Goal: Transaction & Acquisition: Purchase product/service

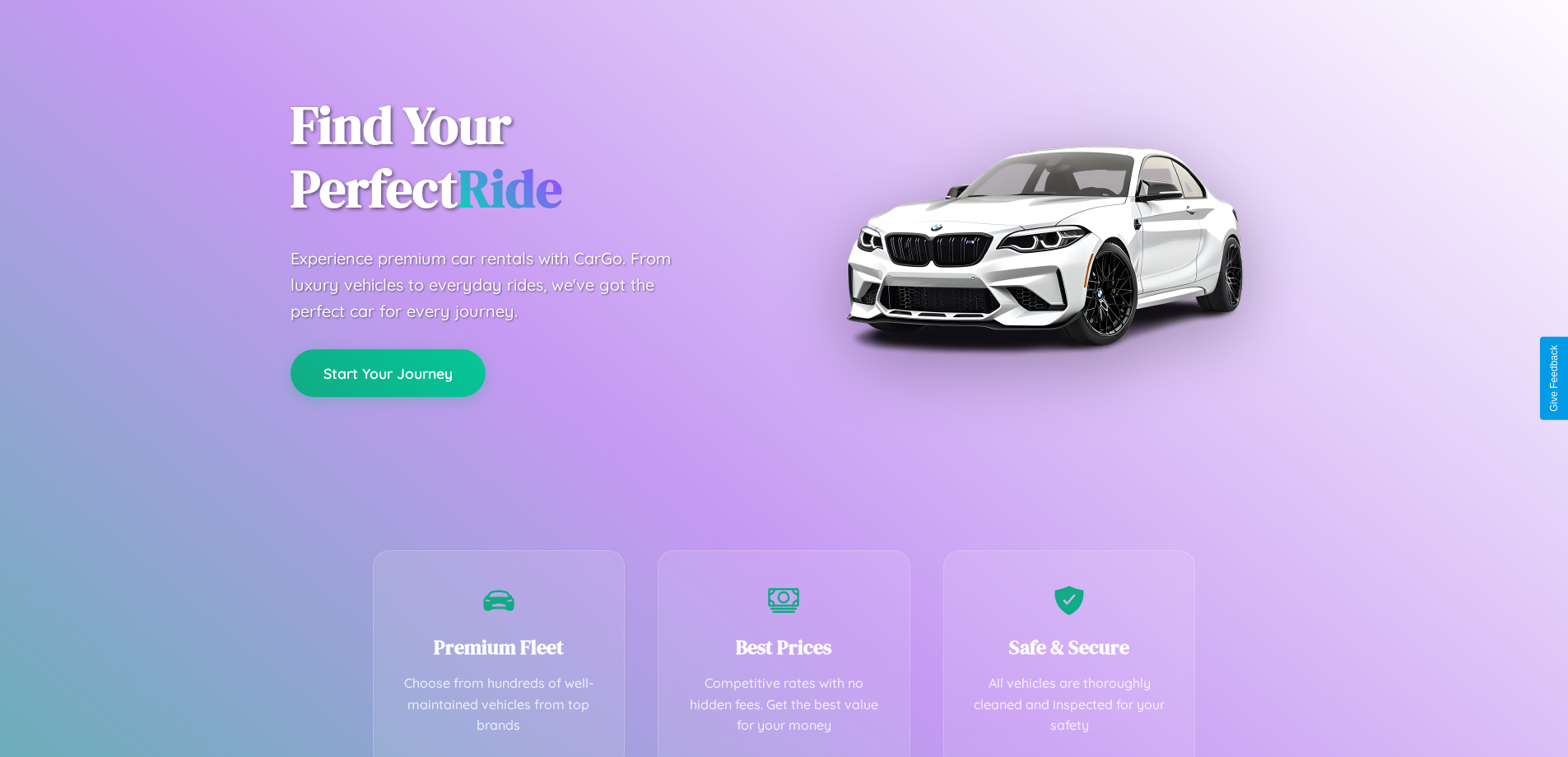
scroll to position [325, 0]
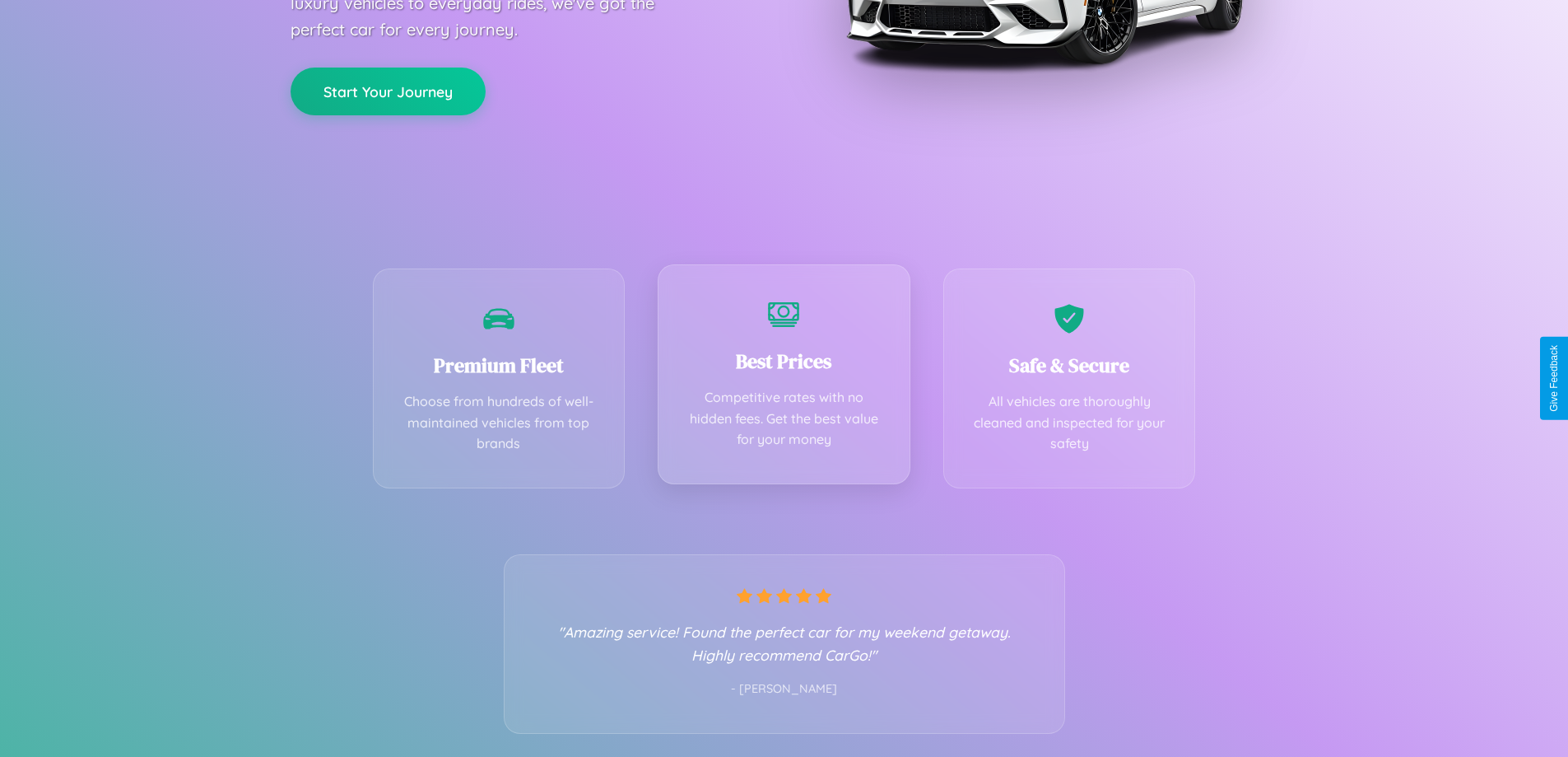
click at [784, 378] on div "Best Prices Competitive rates with no hidden fees. Get the best value for your …" at bounding box center [784, 374] width 253 height 220
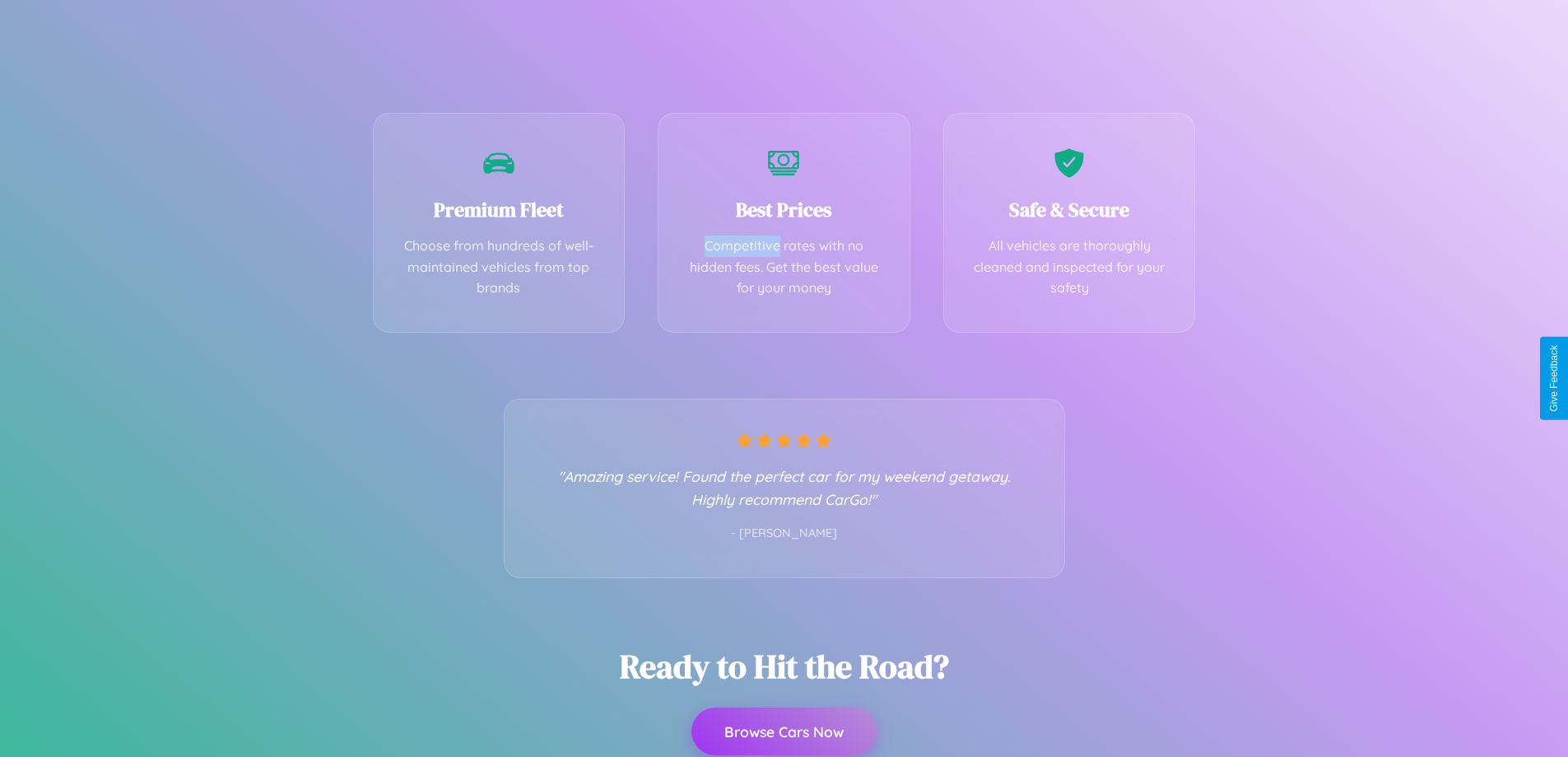
click at [784, 732] on button "Browse Cars Now" at bounding box center [784, 732] width 185 height 48
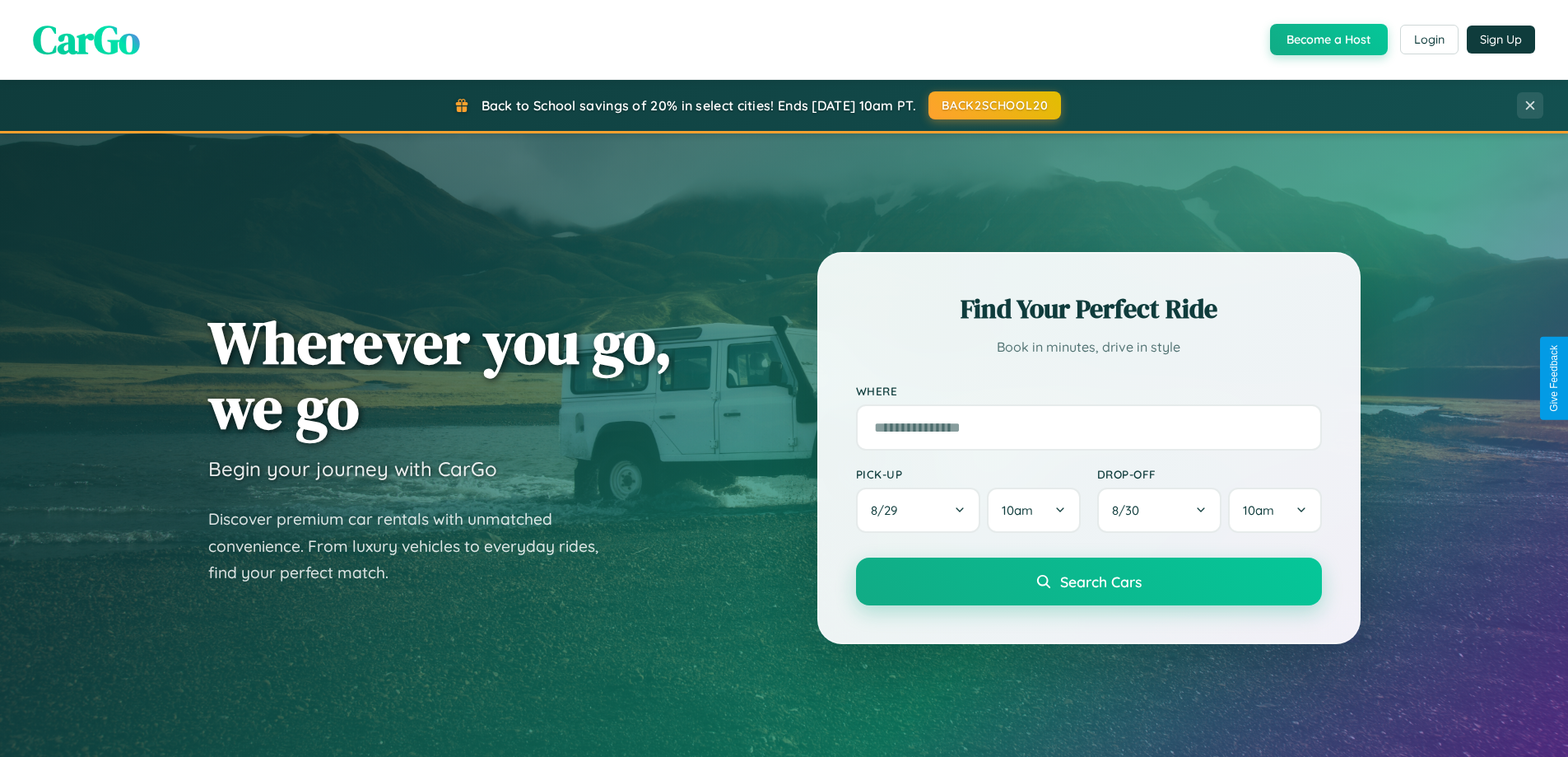
scroll to position [1134, 0]
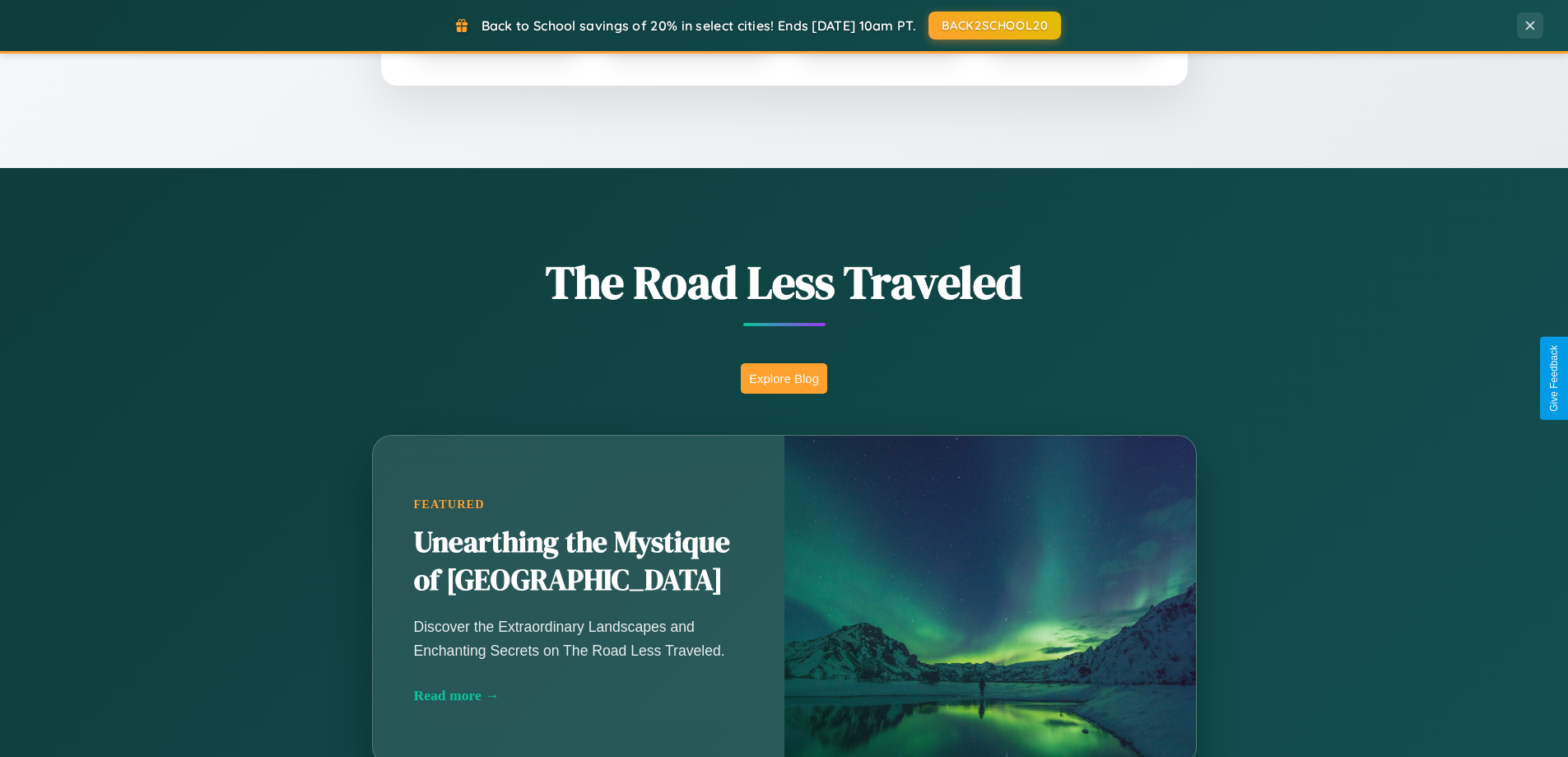
click at [784, 378] on button "Explore Blog" at bounding box center [784, 378] width 87 height 30
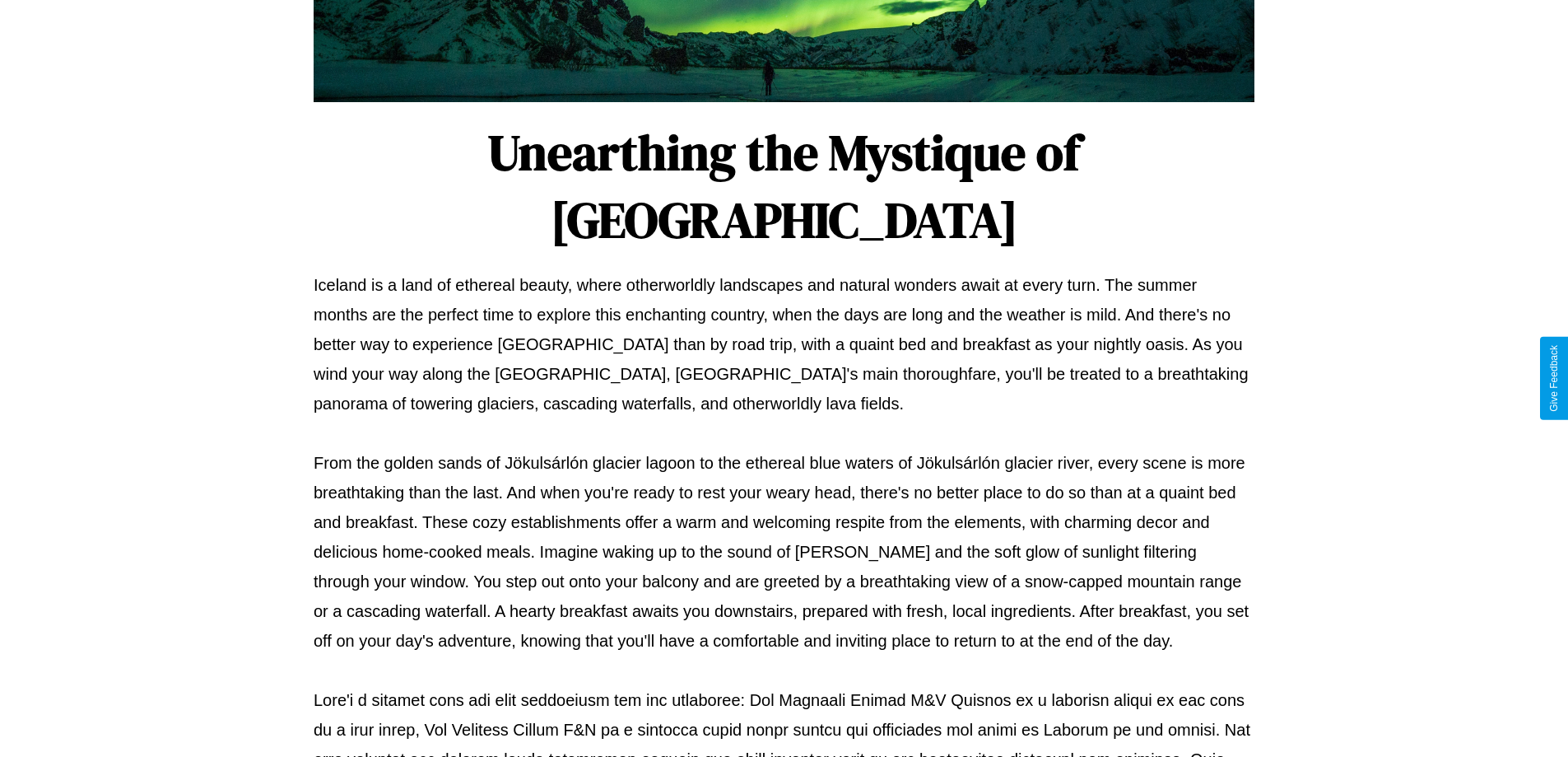
scroll to position [533, 0]
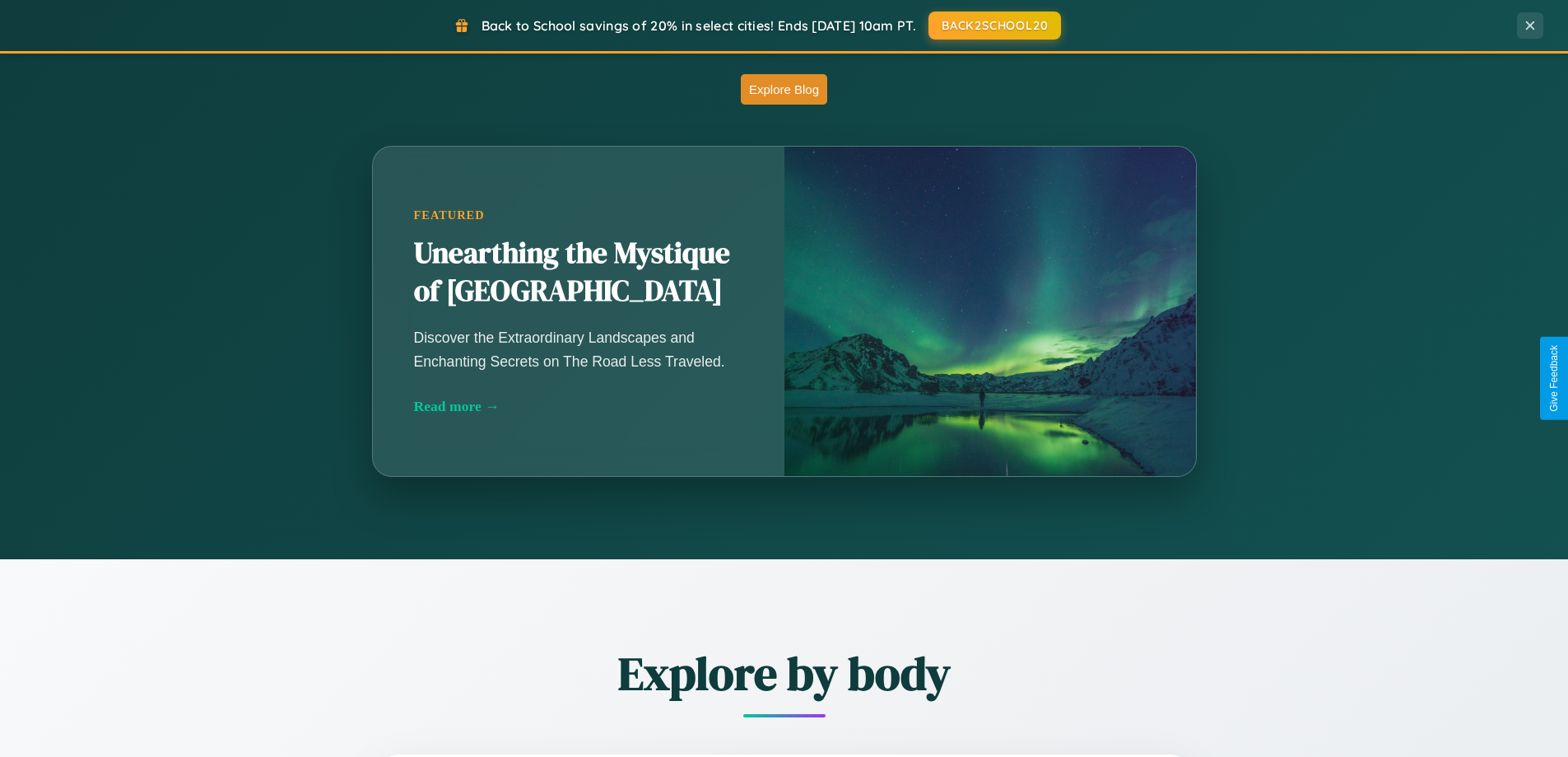
scroll to position [3170, 0]
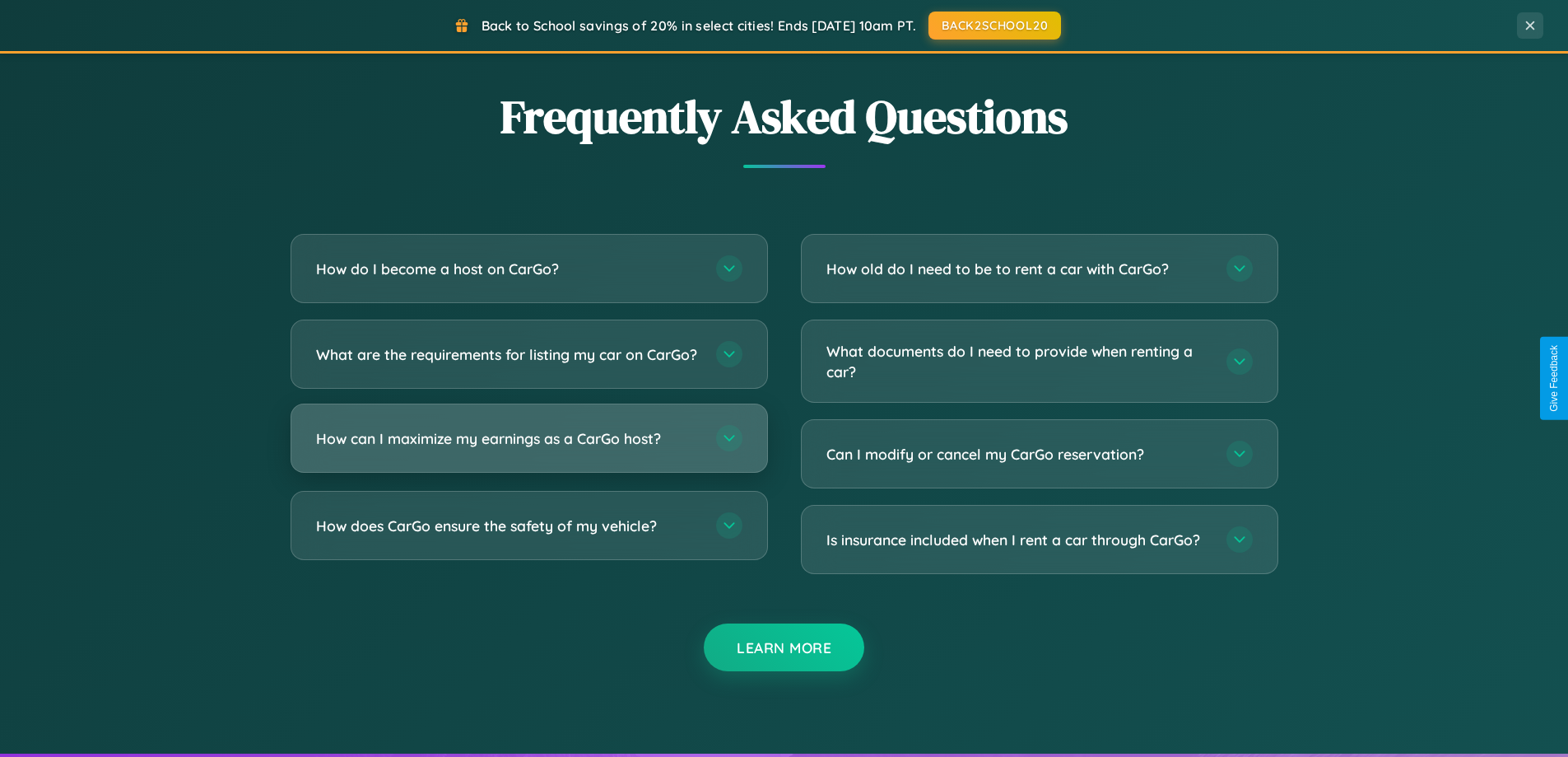
click at [528, 449] on h3 "How can I maximize my earnings as a CarGo host?" at bounding box center [508, 439] width 384 height 21
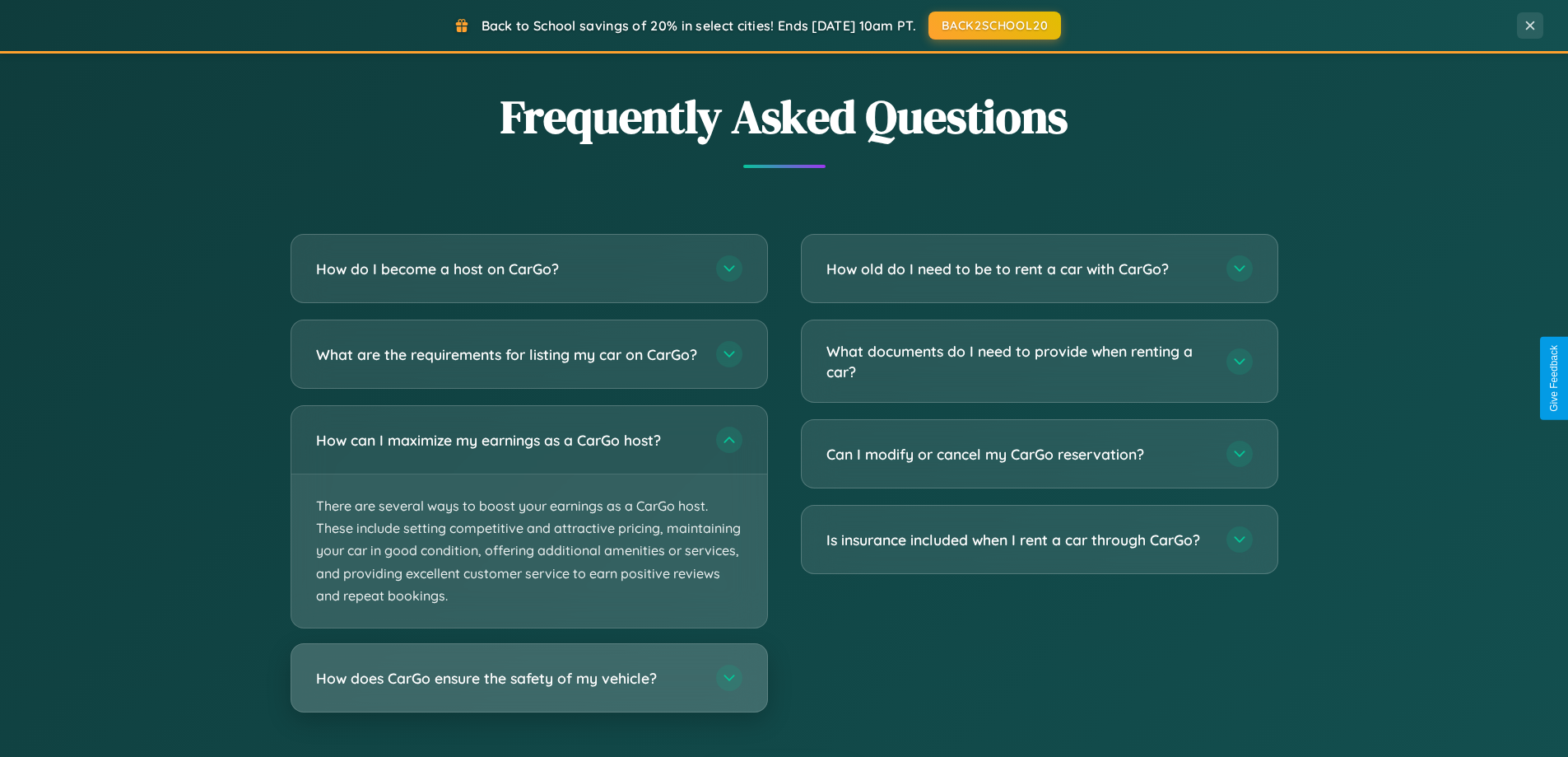
click at [528, 689] on h3 "How does CarGo ensure the safety of my vehicle?" at bounding box center [508, 679] width 384 height 21
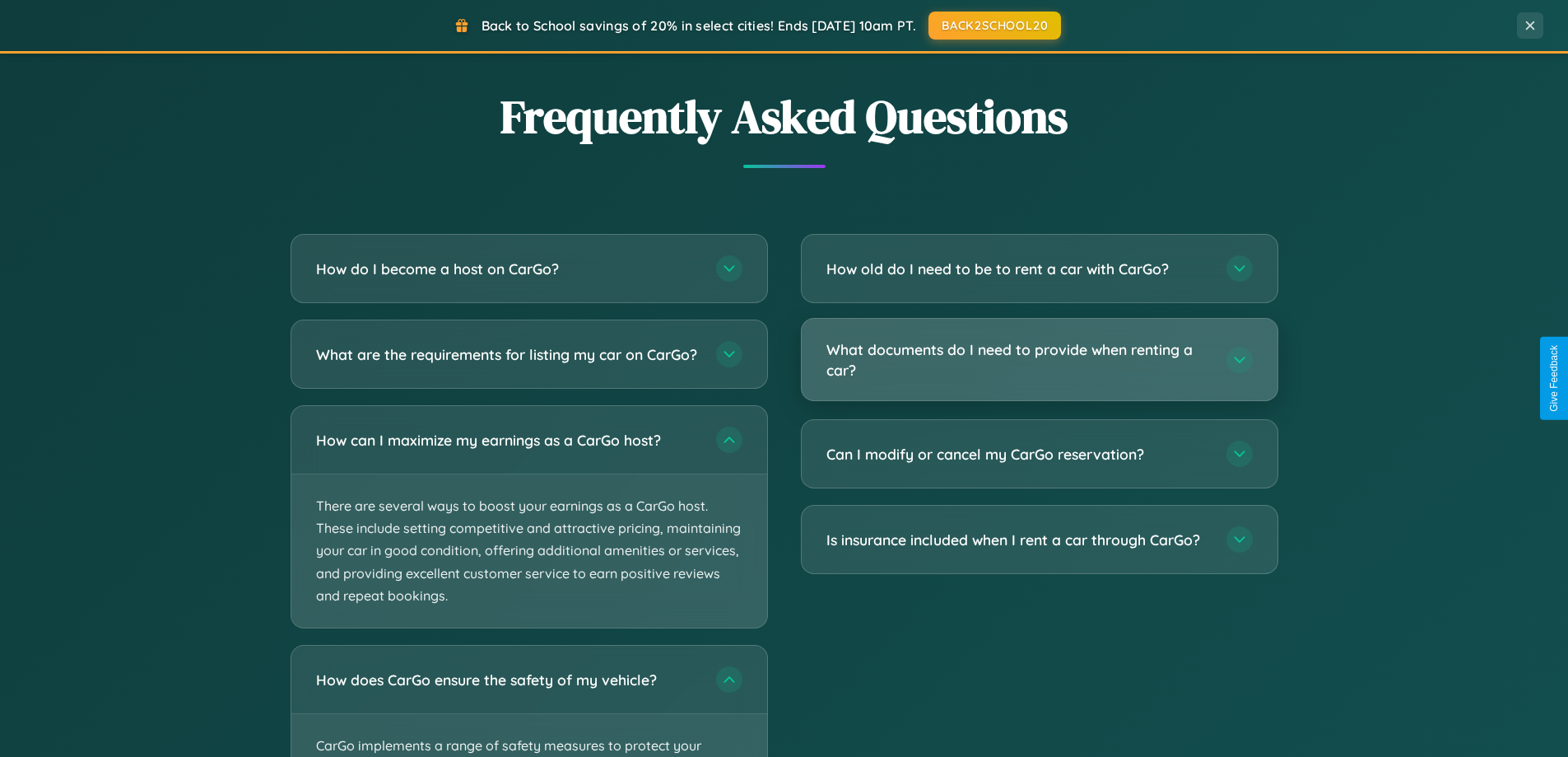
click at [1039, 360] on h3 "What documents do I need to provide when renting a car?" at bounding box center [1018, 360] width 384 height 41
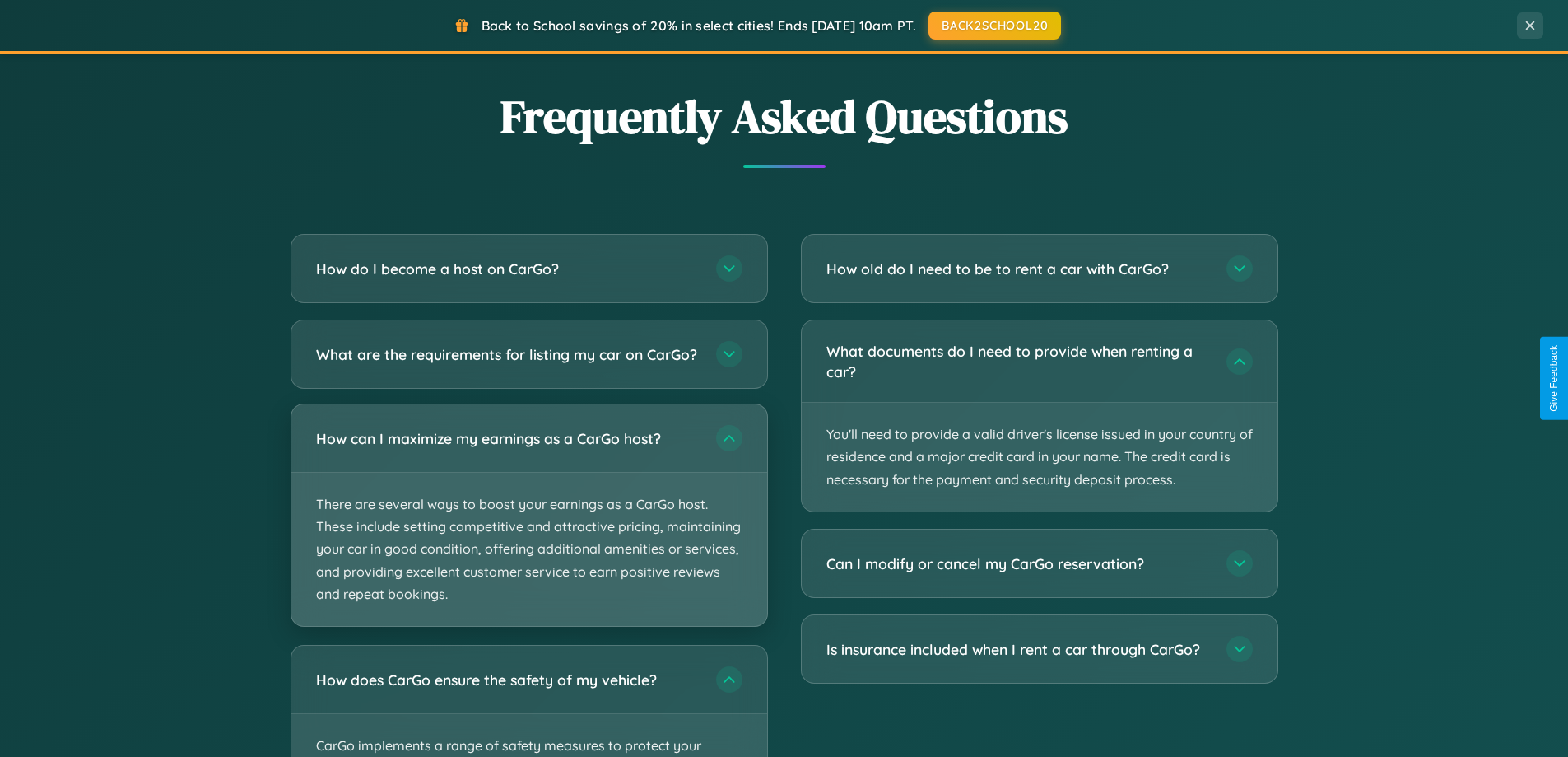
click at [528, 530] on p "There are several ways to boost your earnings as a CarGo host. These include se…" at bounding box center [529, 549] width 475 height 153
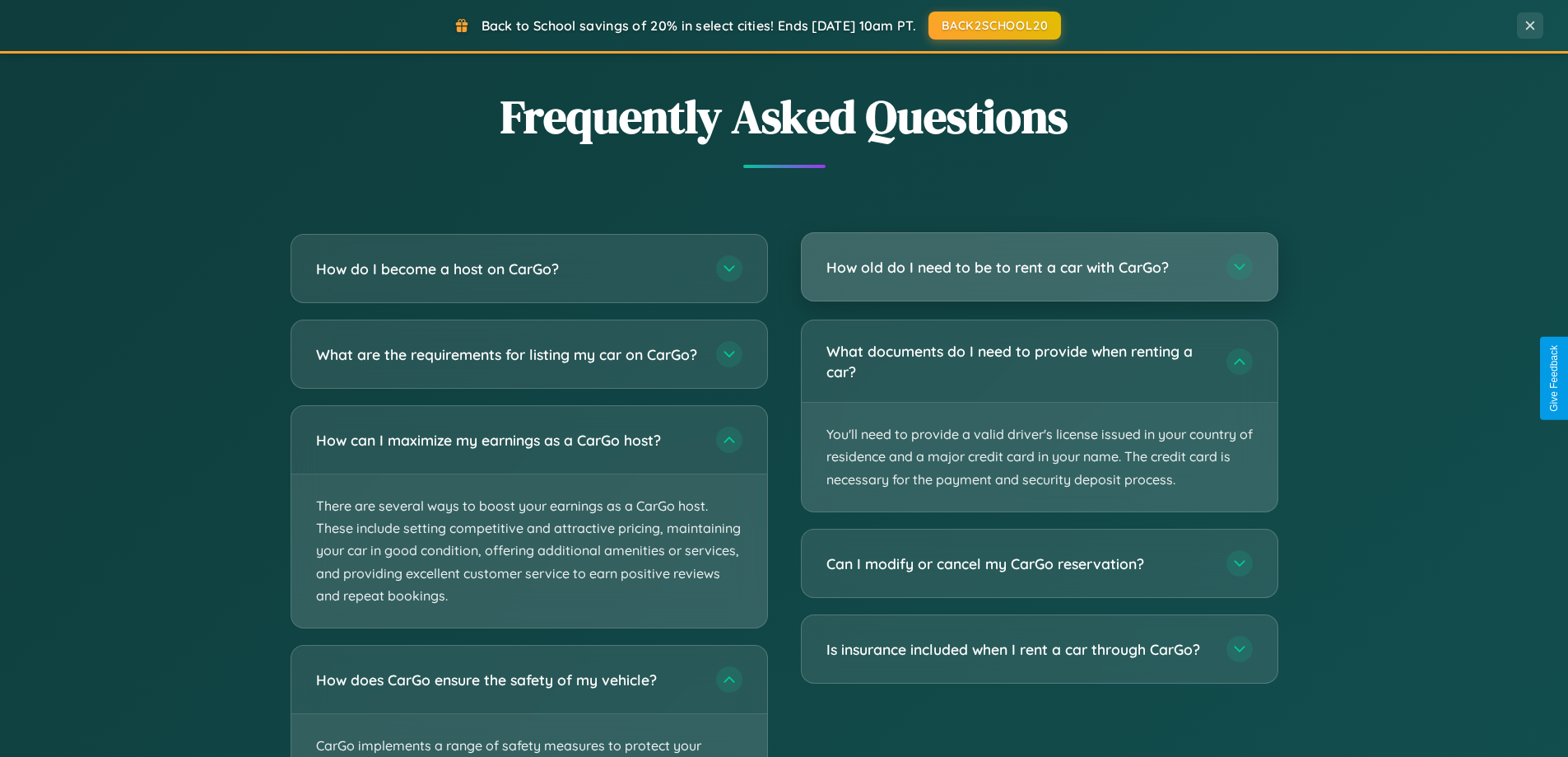
click at [1039, 267] on h3 "How old do I need to be to rent a car with CarGo?" at bounding box center [1018, 267] width 384 height 21
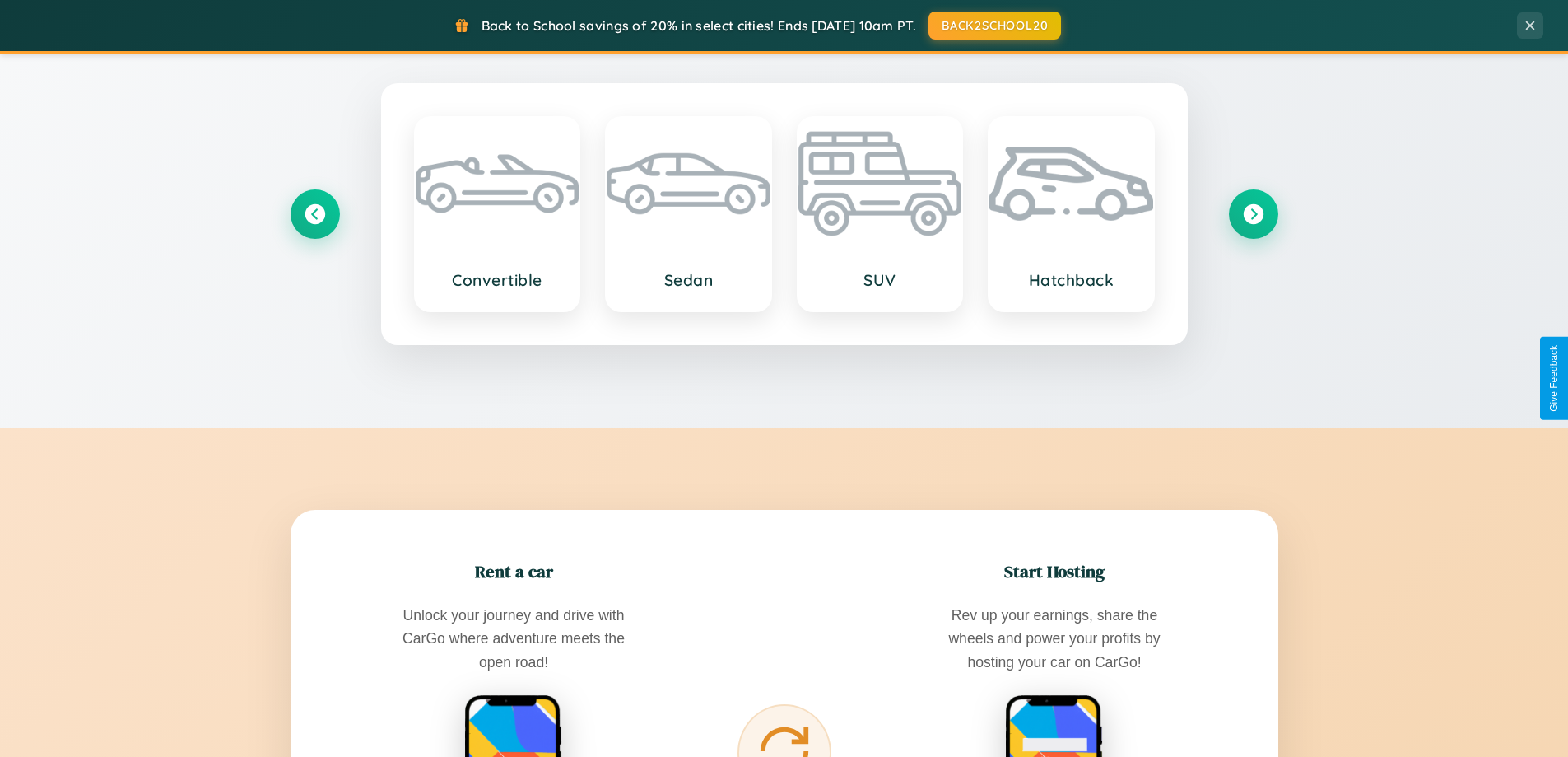
scroll to position [0, 0]
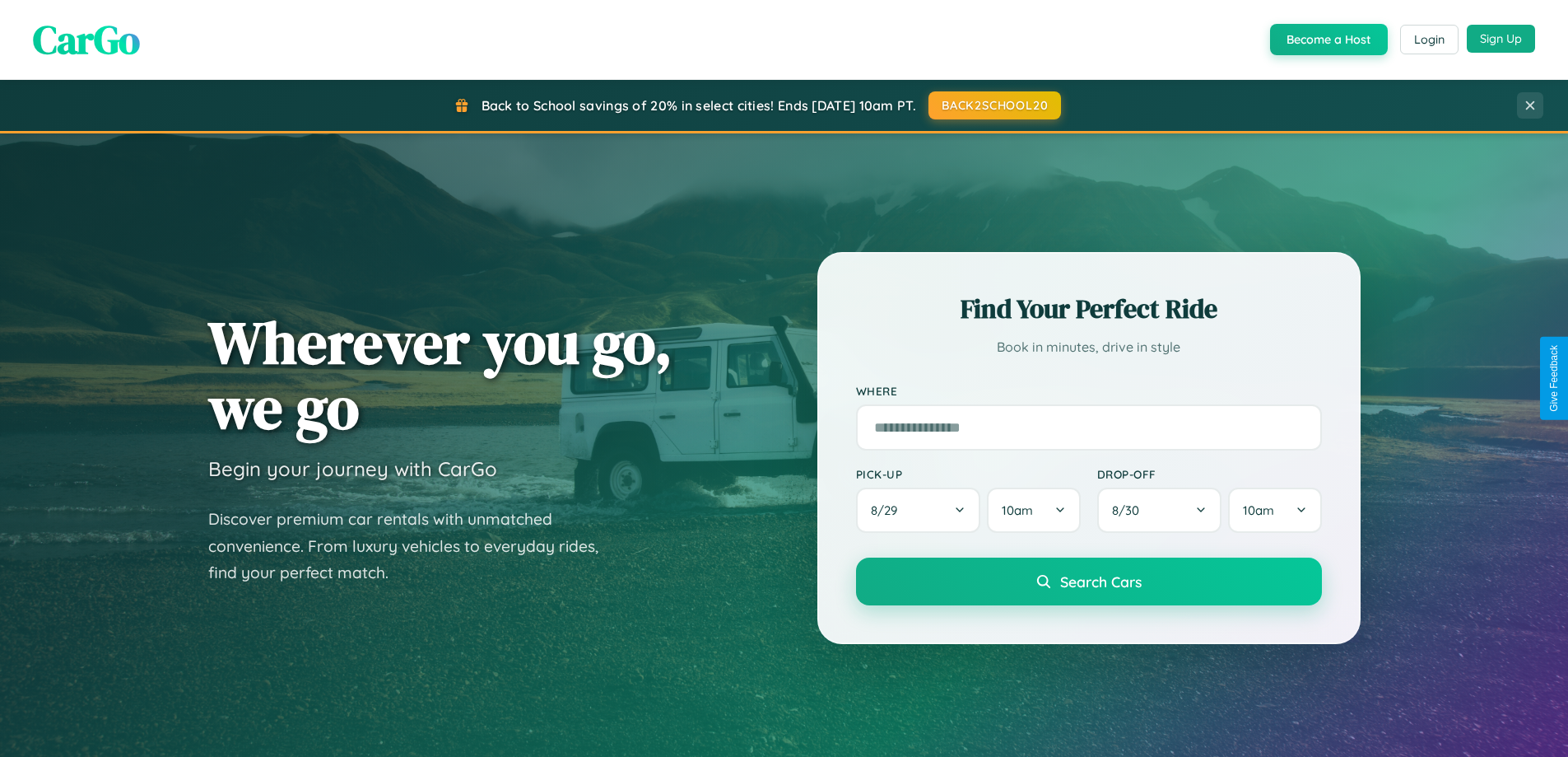
click at [1501, 39] on button "Sign Up" at bounding box center [1501, 39] width 68 height 28
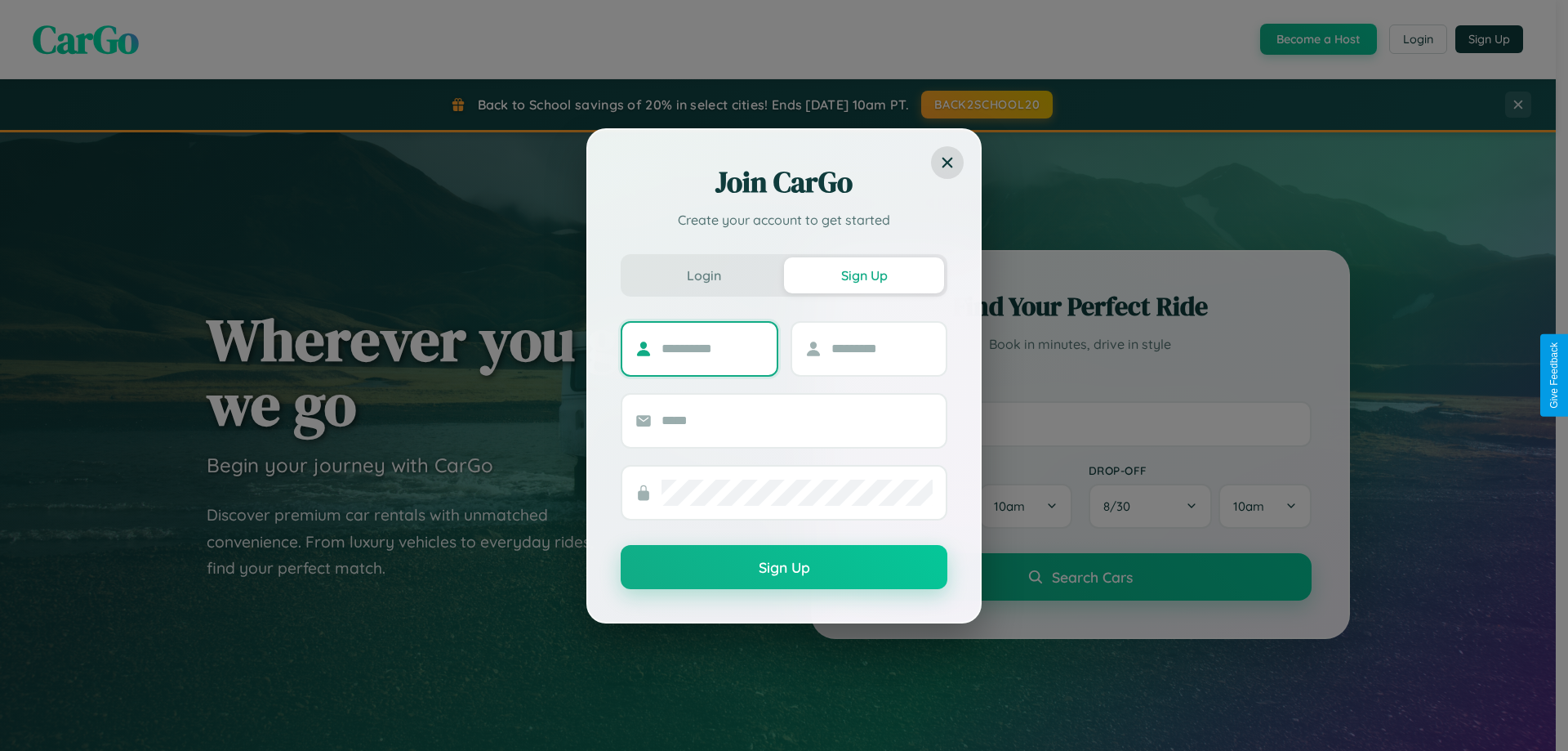
click at [712, 348] on input "text" at bounding box center [712, 349] width 102 height 26
type input "*******"
click at [882, 348] on input "text" at bounding box center [882, 349] width 102 height 26
type input "******"
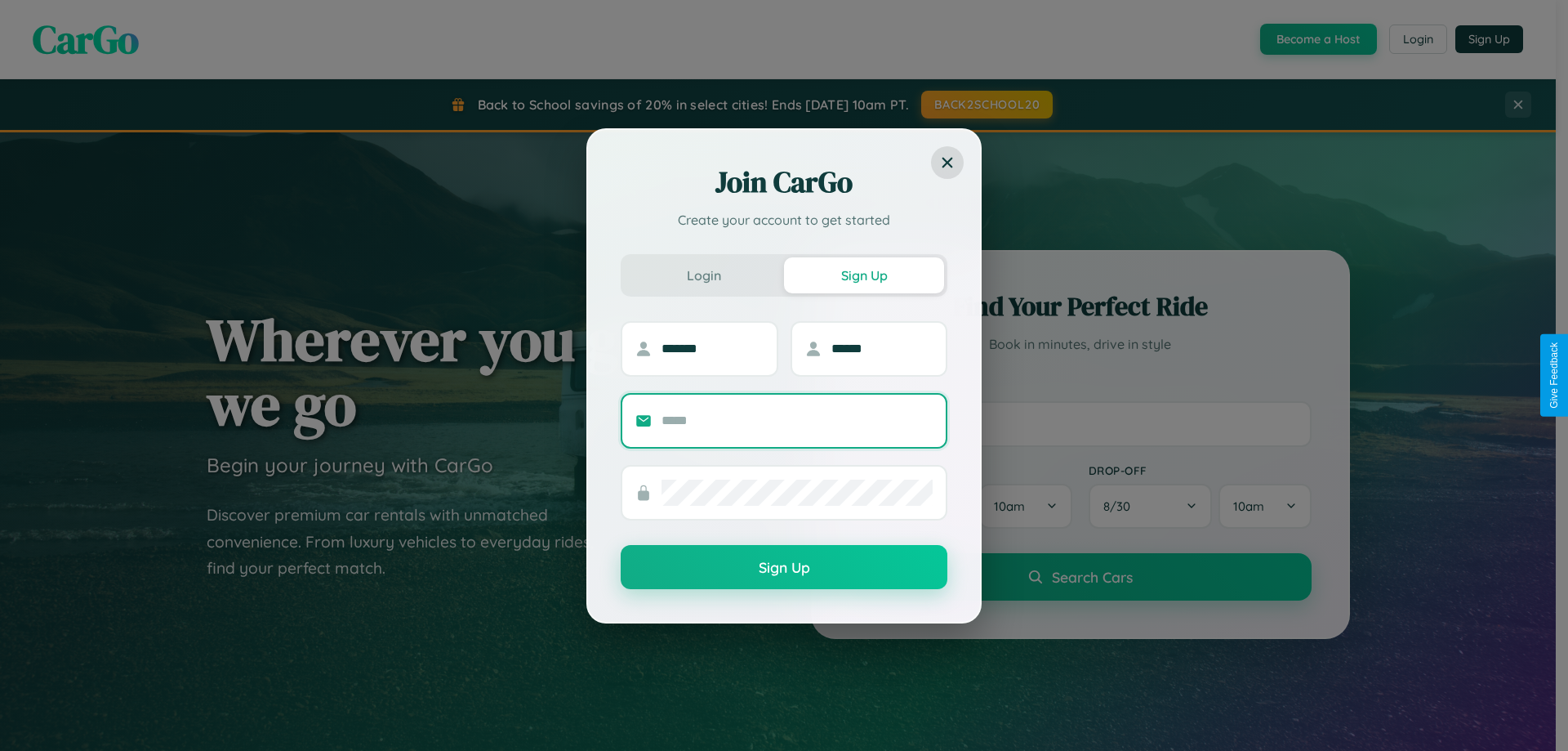
click at [798, 420] on input "text" at bounding box center [798, 420] width 271 height 26
type input "**********"
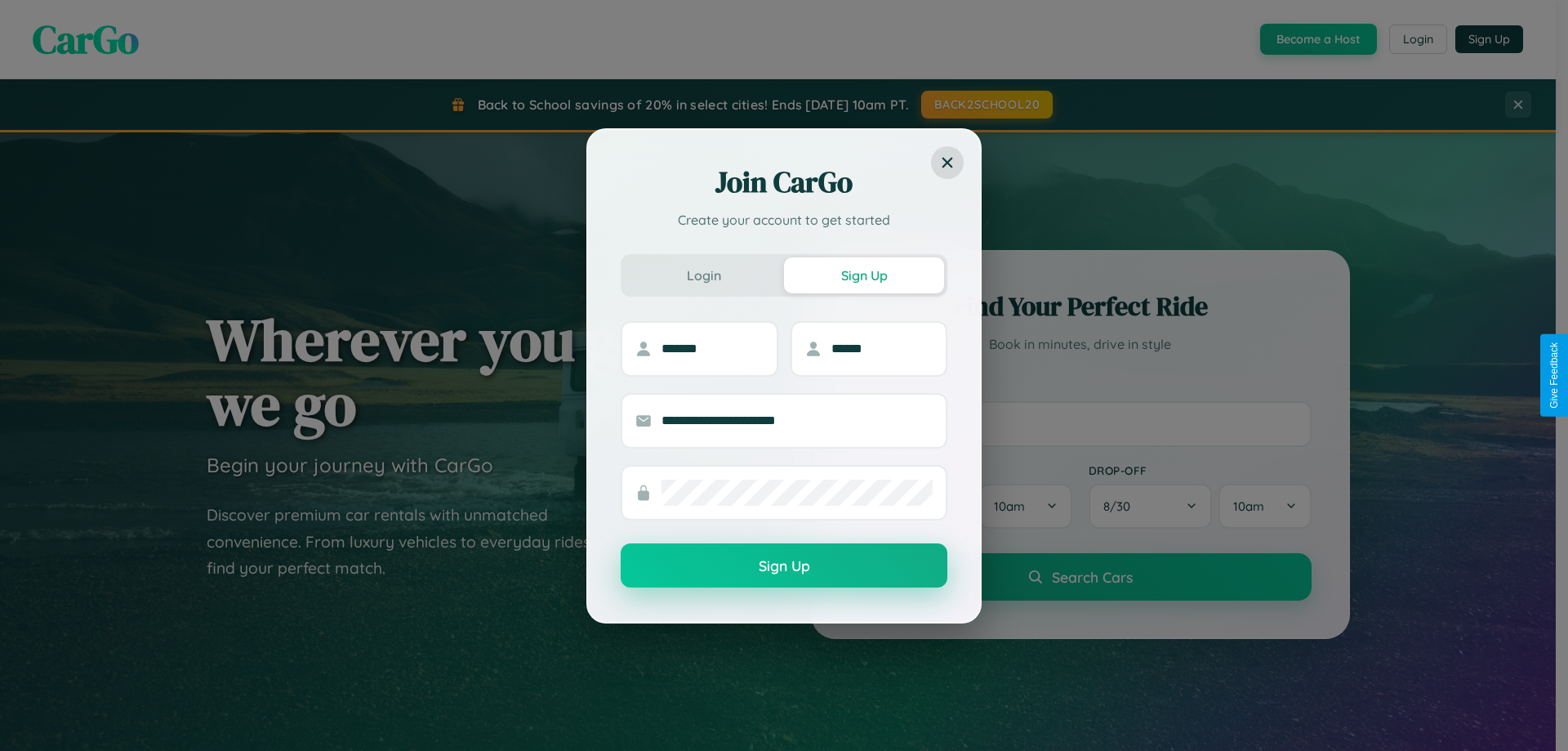
click at [784, 567] on button "Sign Up" at bounding box center [784, 565] width 327 height 44
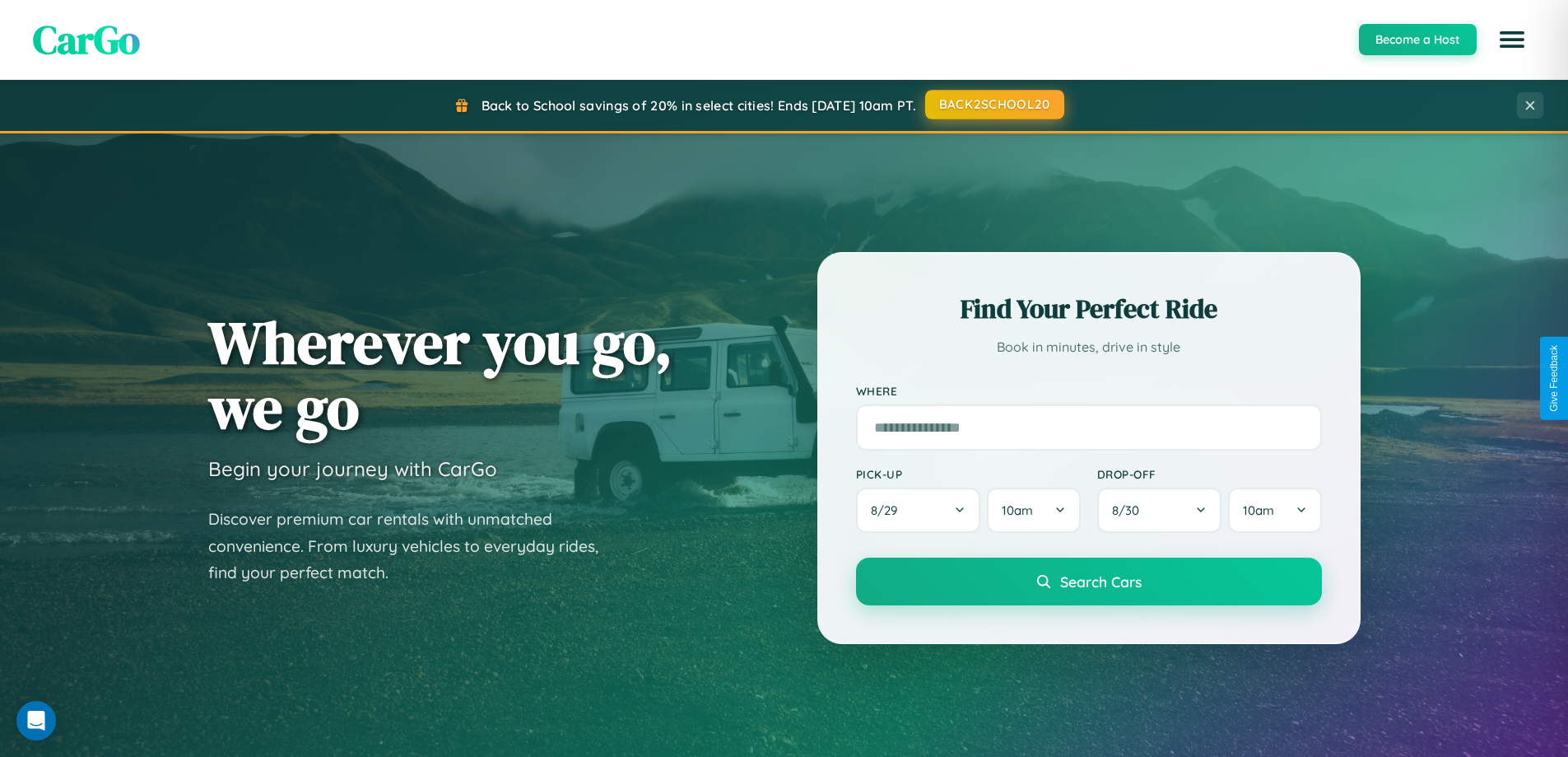
click at [993, 105] on button "BACK2SCHOOL20" at bounding box center [994, 104] width 139 height 29
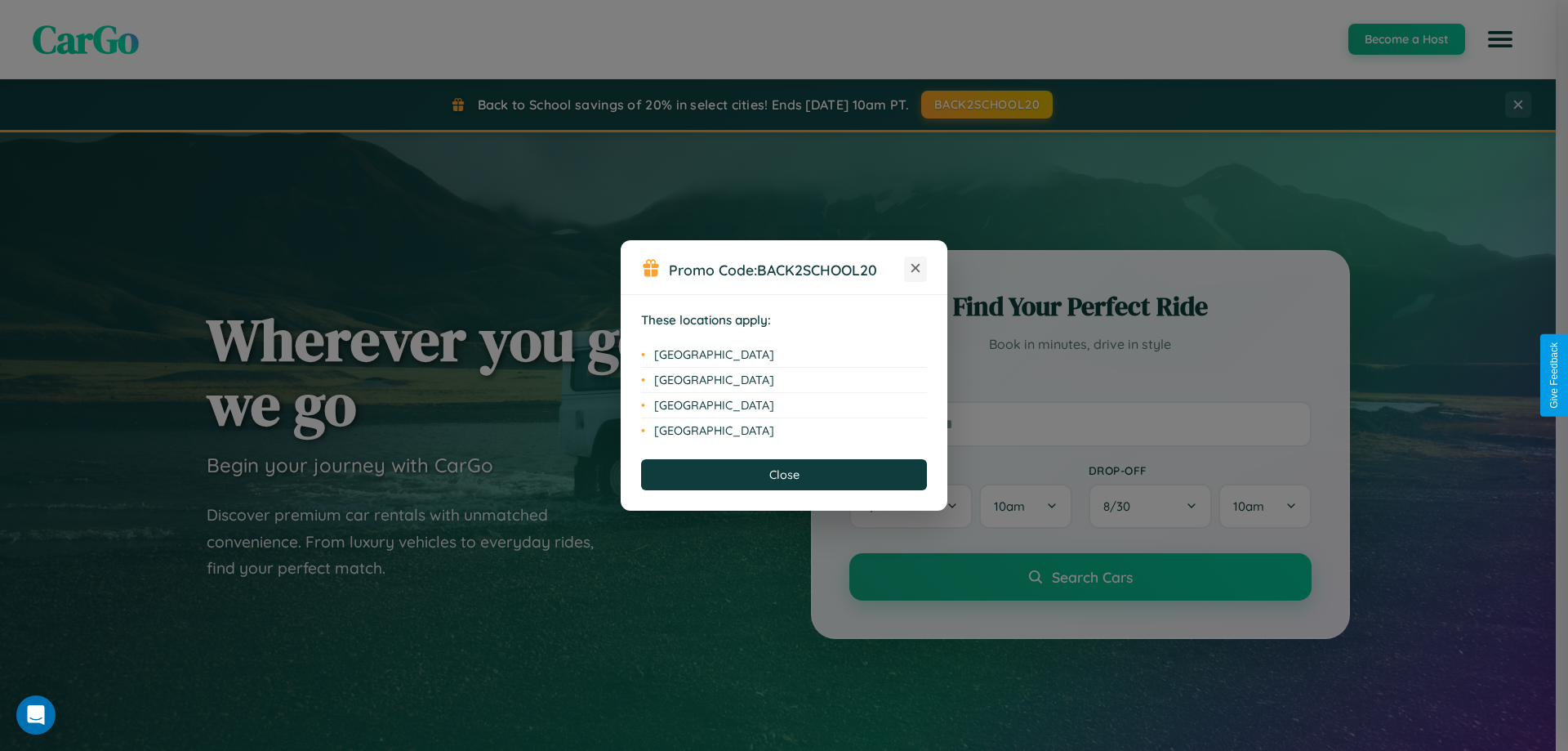
click at [916, 269] on icon at bounding box center [916, 269] width 9 height 9
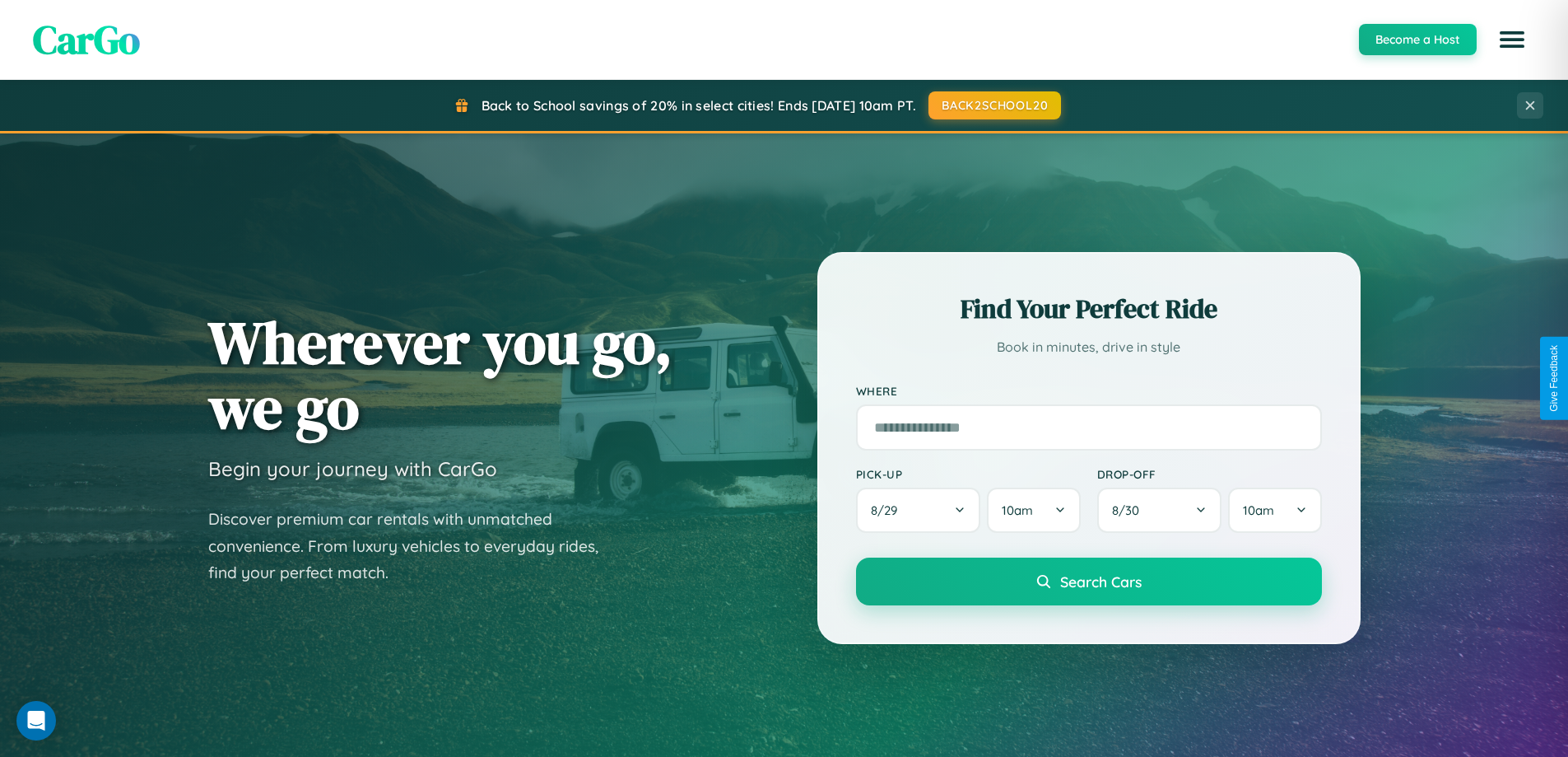
scroll to position [48, 0]
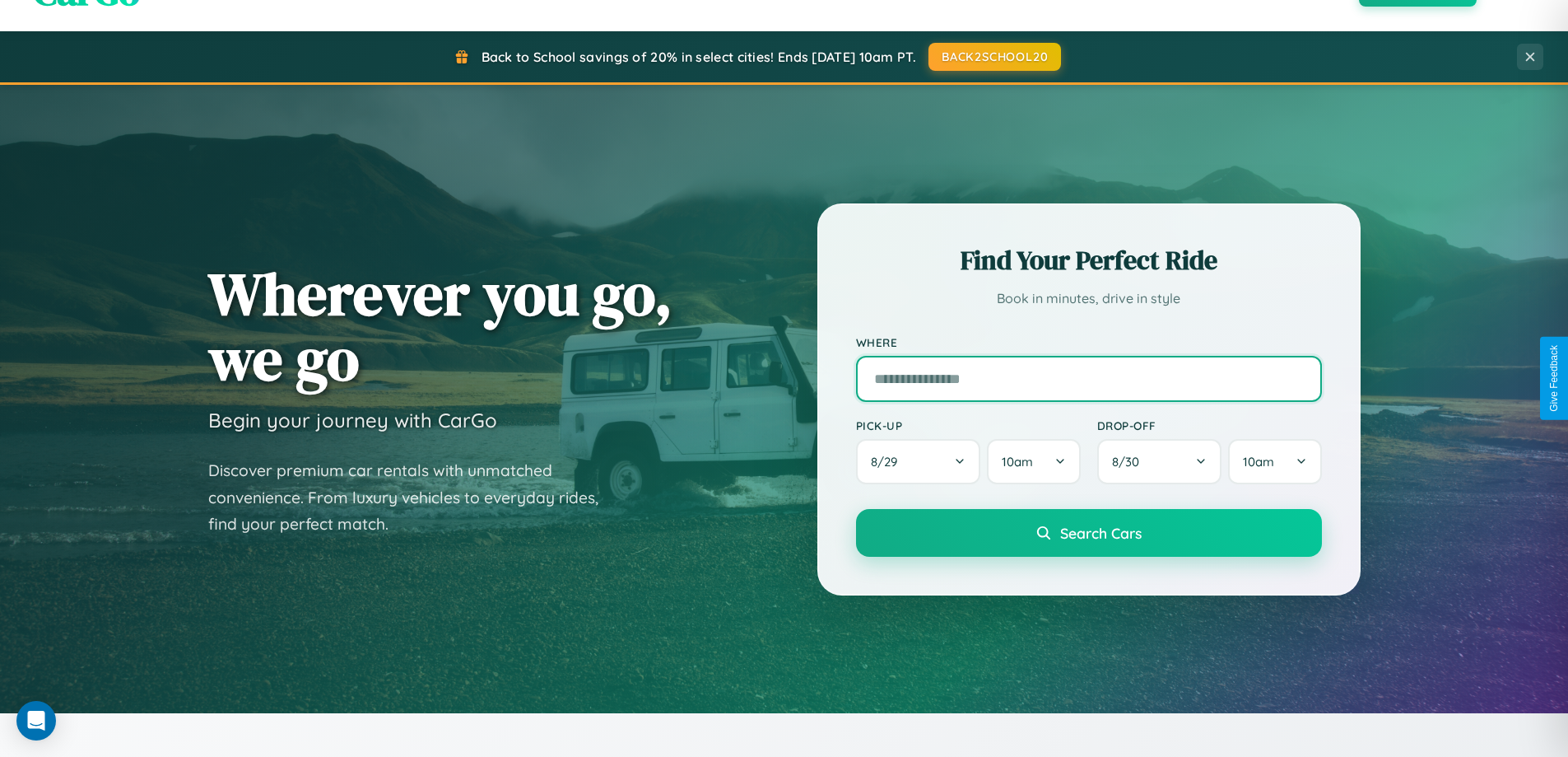
click at [1089, 378] on input "text" at bounding box center [1090, 378] width 466 height 46
type input "**********"
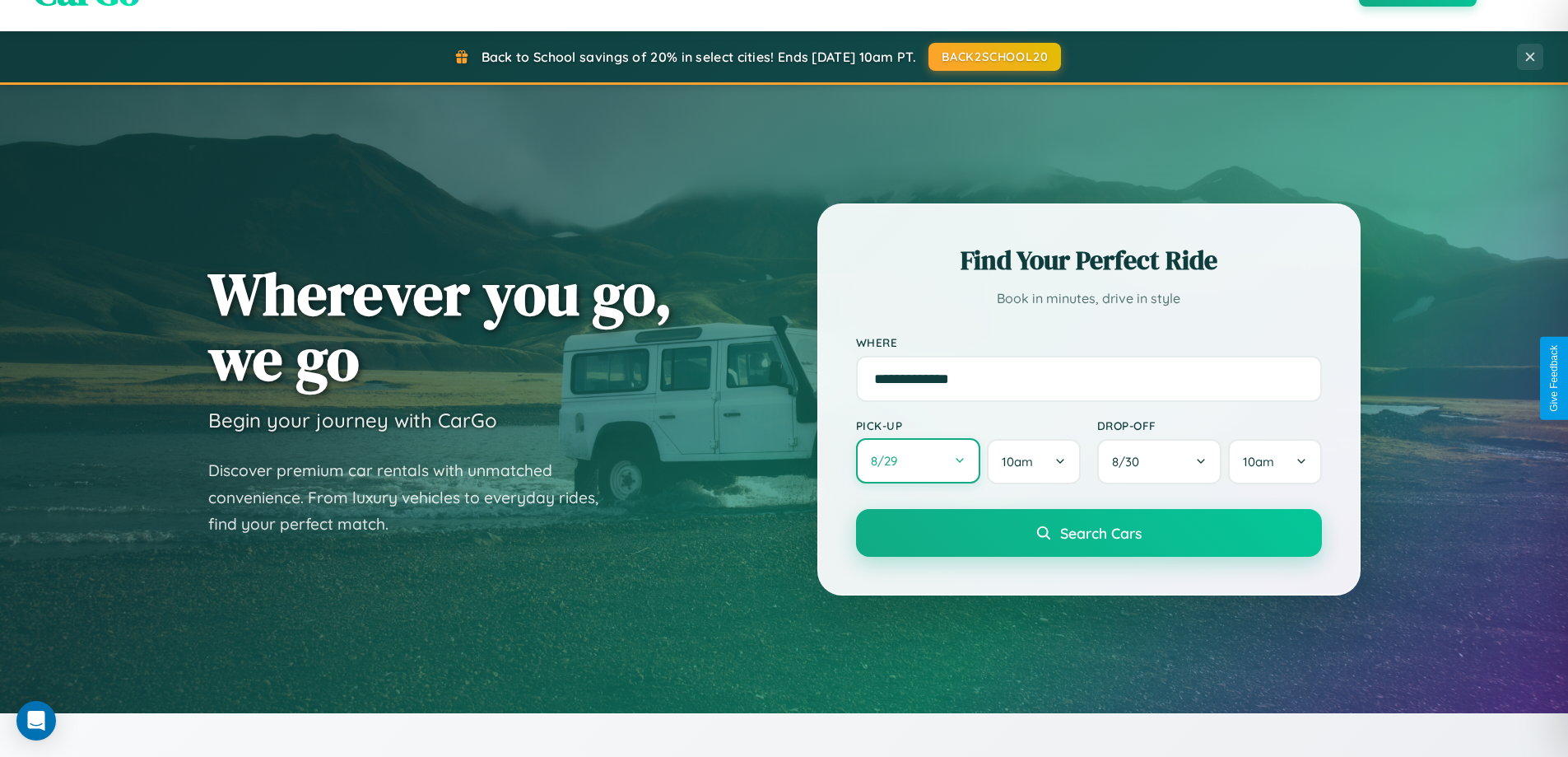
click at [918, 463] on button "8 / 29" at bounding box center [919, 461] width 125 height 45
select select "*"
select select "****"
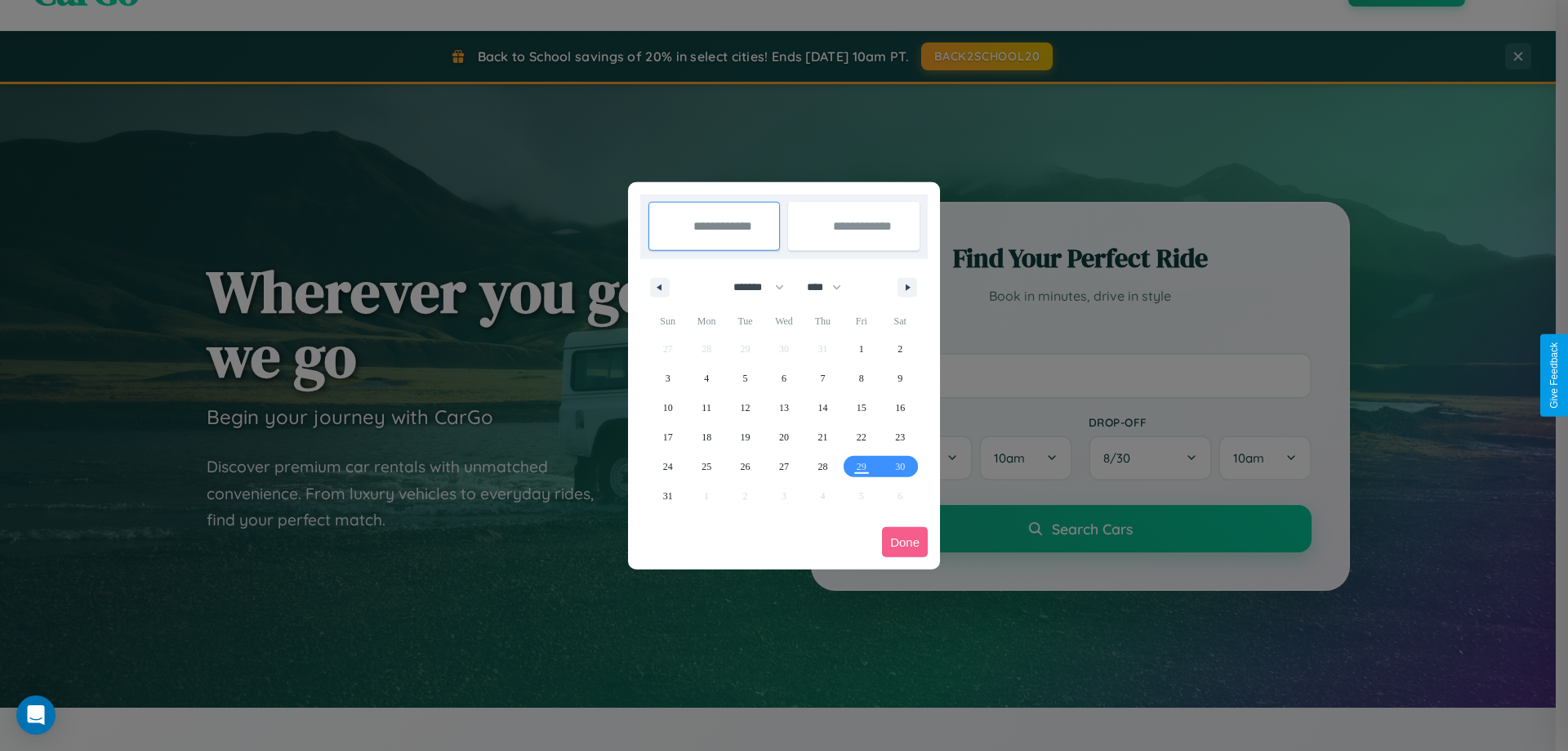
click at [752, 287] on select "******* ******** ***** ***** *** **** **** ****** ********* ******* ******** **…" at bounding box center [756, 287] width 69 height 27
select select "*"
click at [831, 287] on select "**** **** **** **** **** **** **** **** **** **** **** **** **** **** **** ****…" at bounding box center [823, 287] width 49 height 27
select select "****"
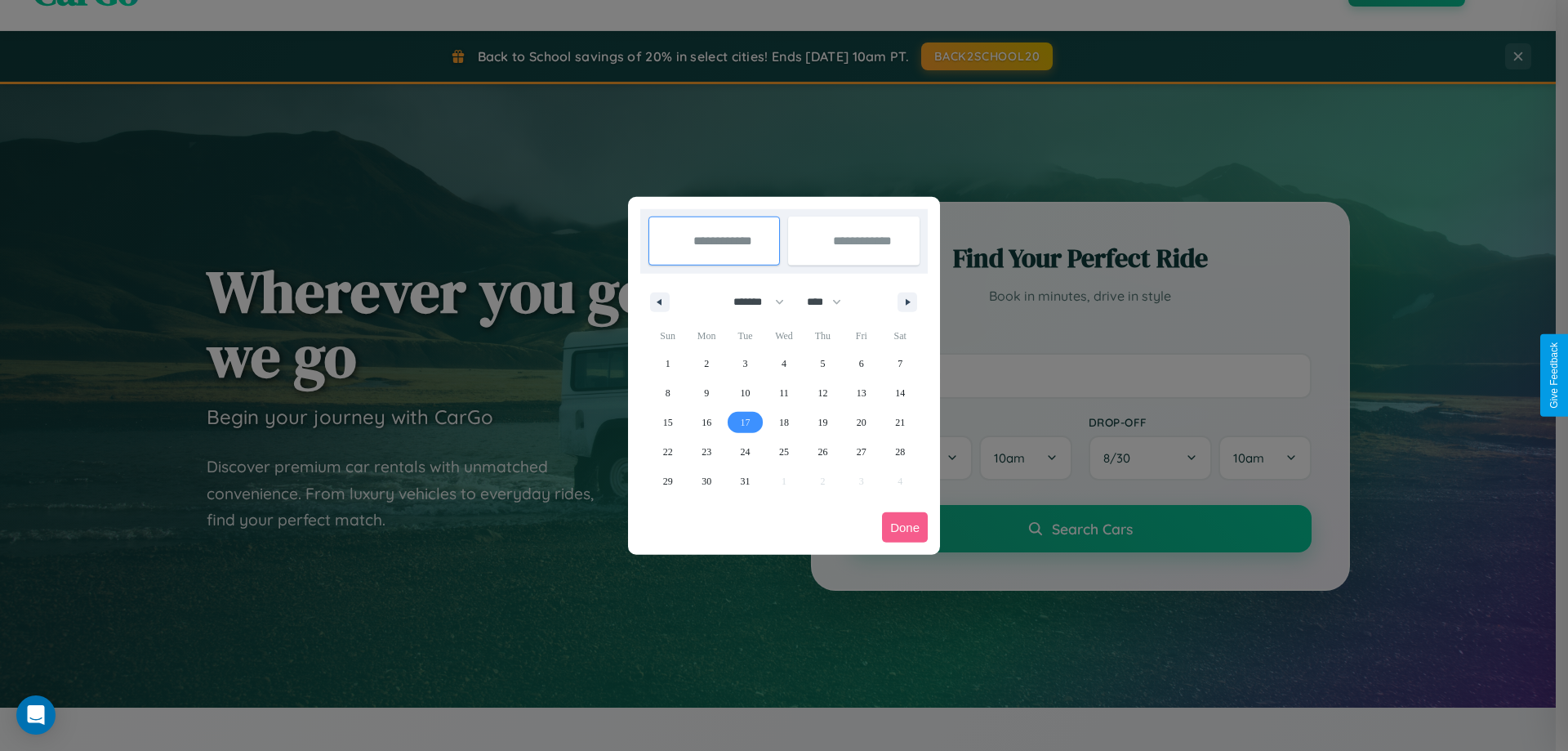
click at [745, 421] on span "17" at bounding box center [745, 421] width 9 height 29
type input "**********"
click at [784, 421] on span "18" at bounding box center [784, 421] width 9 height 29
type input "**********"
click at [905, 527] on button "Done" at bounding box center [904, 527] width 46 height 30
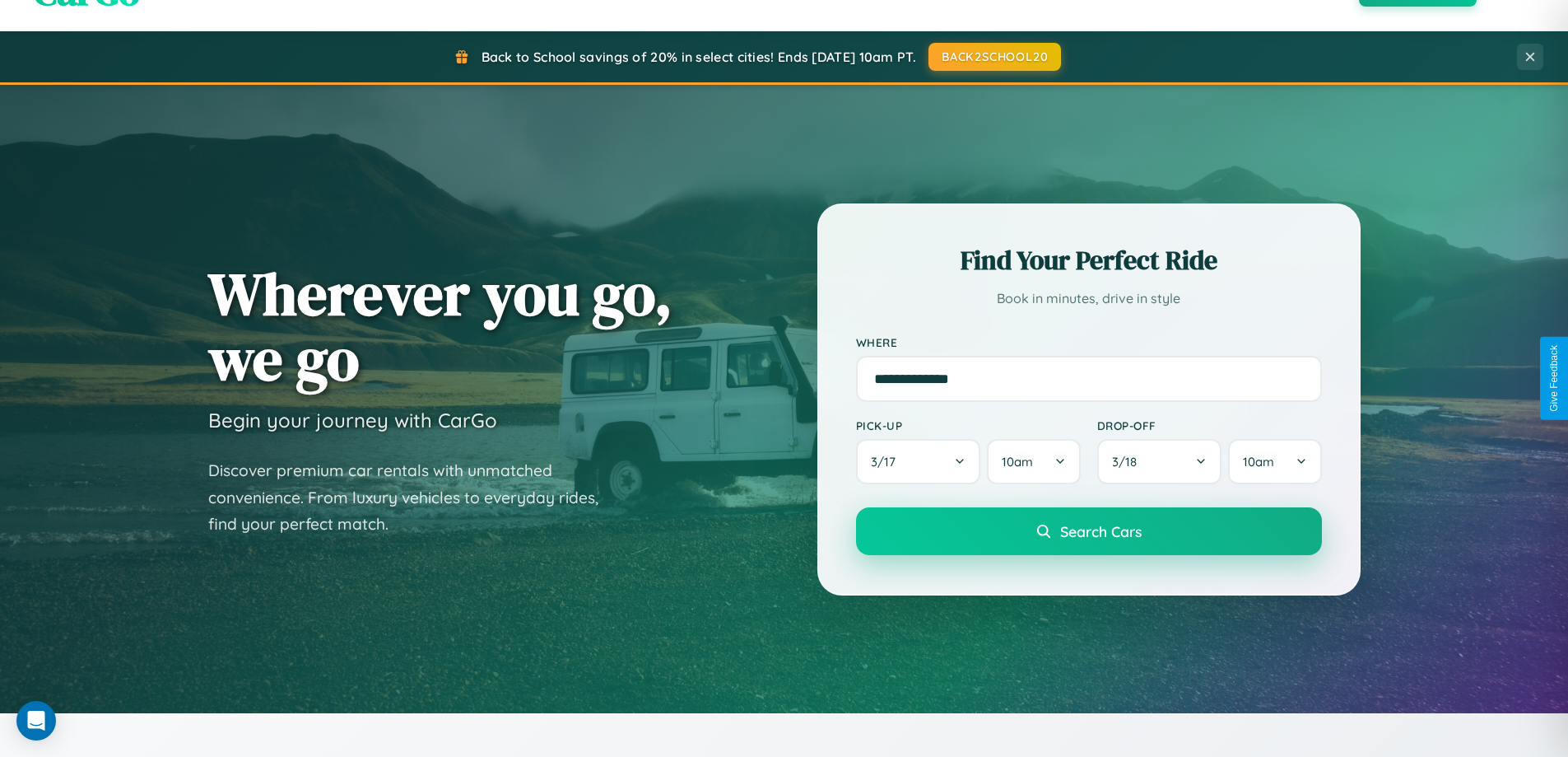
click at [1089, 531] on span "Search Cars" at bounding box center [1101, 530] width 81 height 18
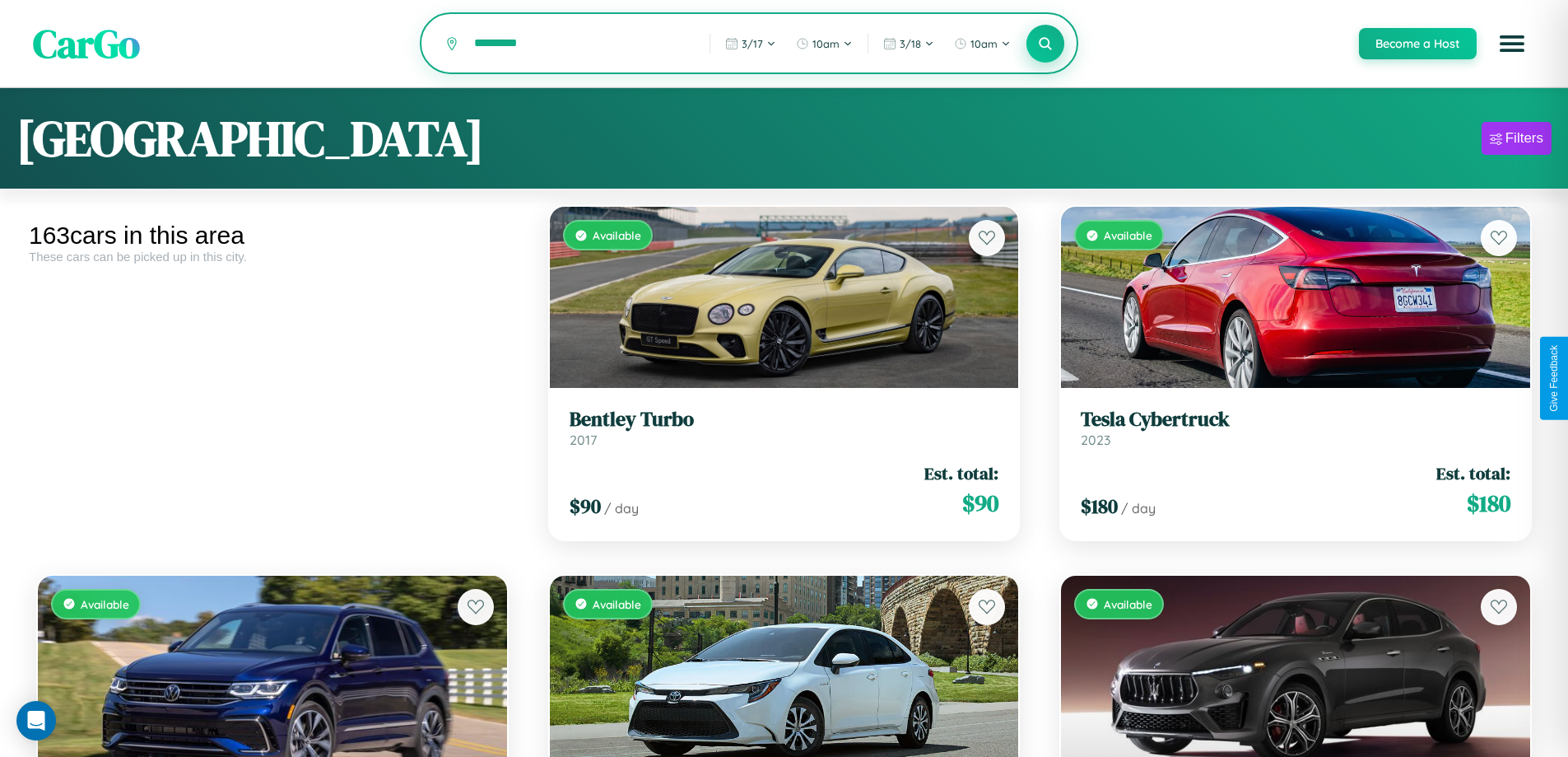
type input "*********"
click at [1044, 44] on icon at bounding box center [1045, 43] width 16 height 16
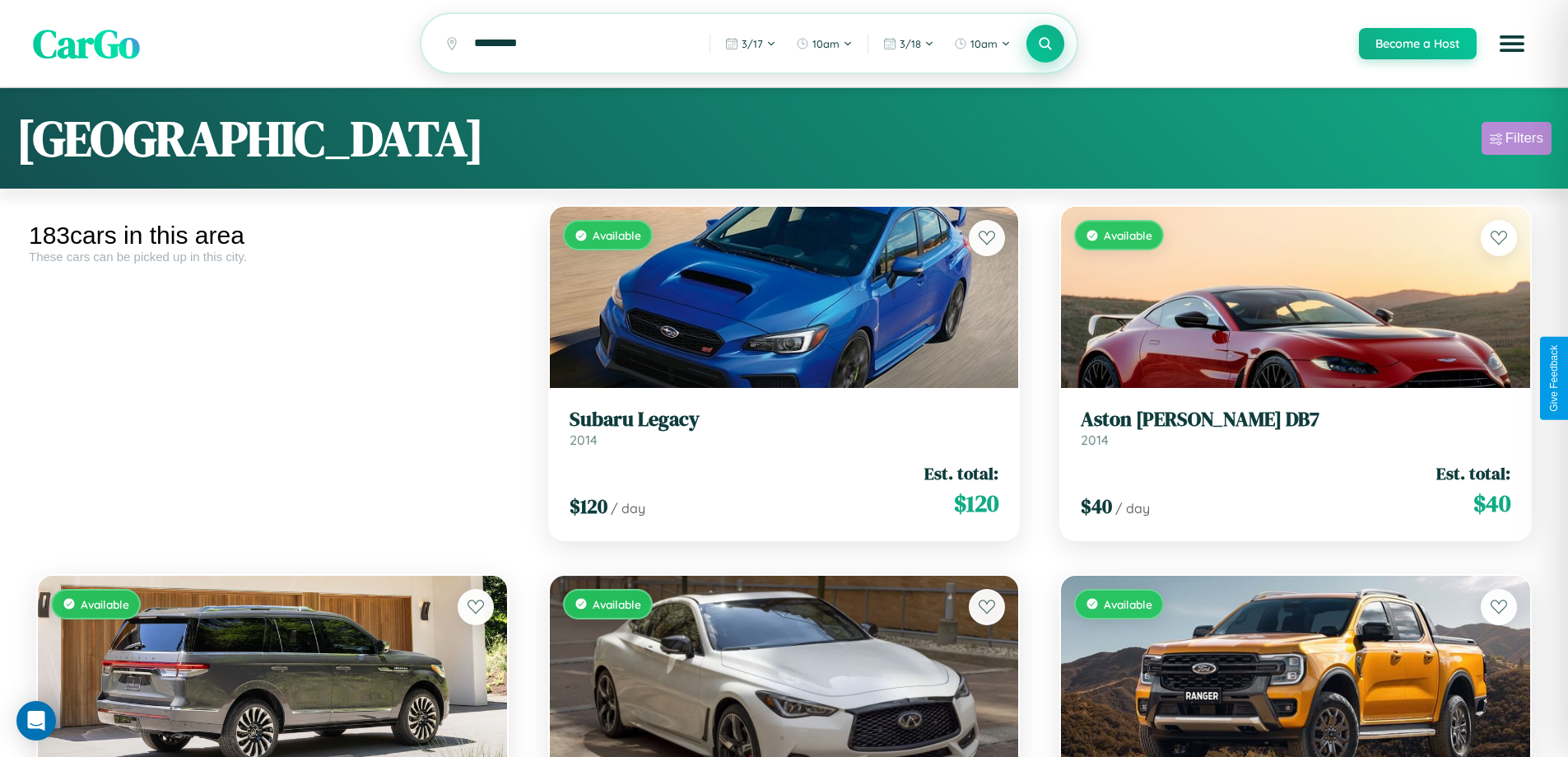
click at [1516, 141] on div "Filters" at bounding box center [1525, 138] width 38 height 16
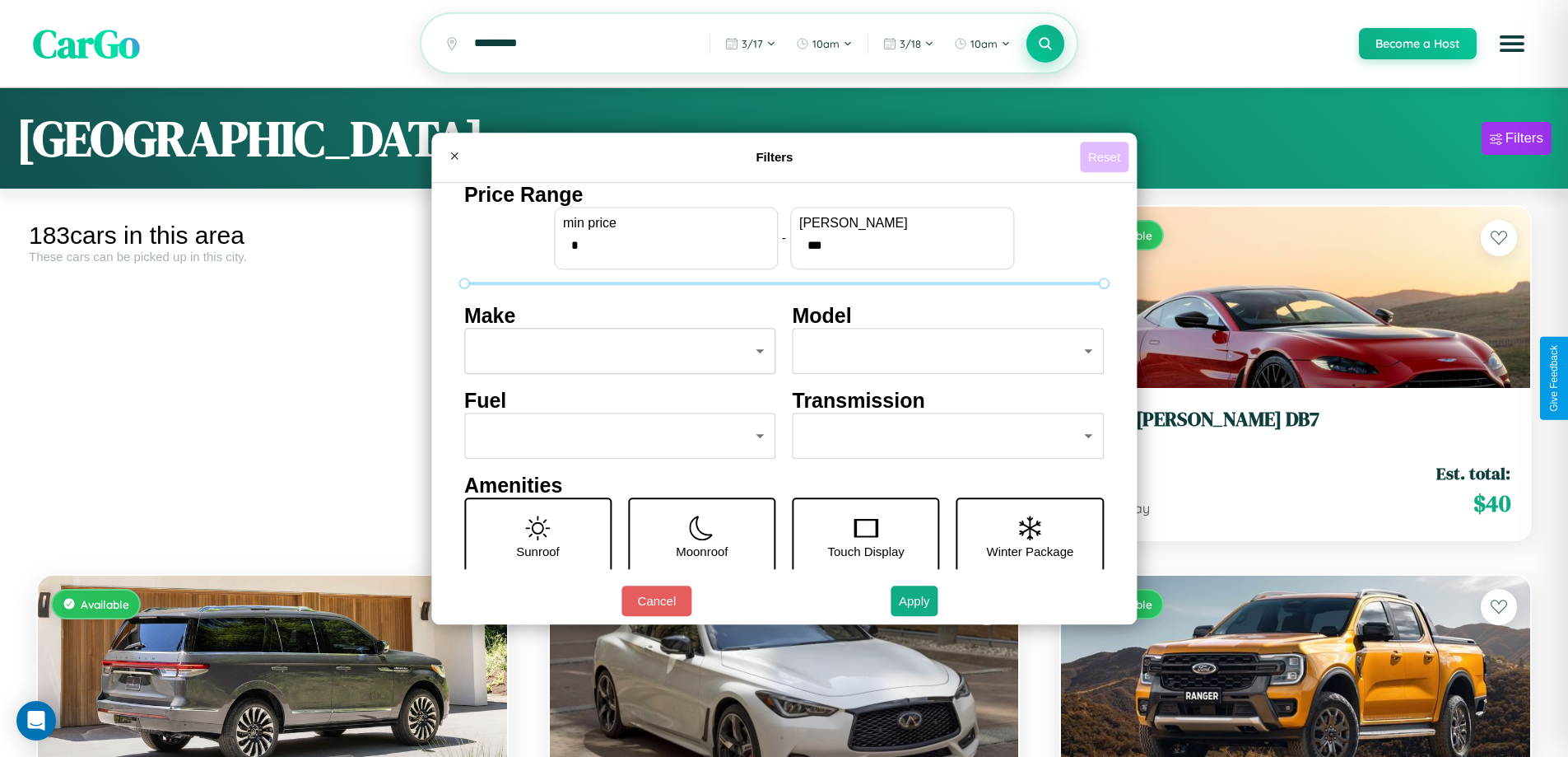
click at [1107, 157] on button "Reset" at bounding box center [1104, 157] width 48 height 30
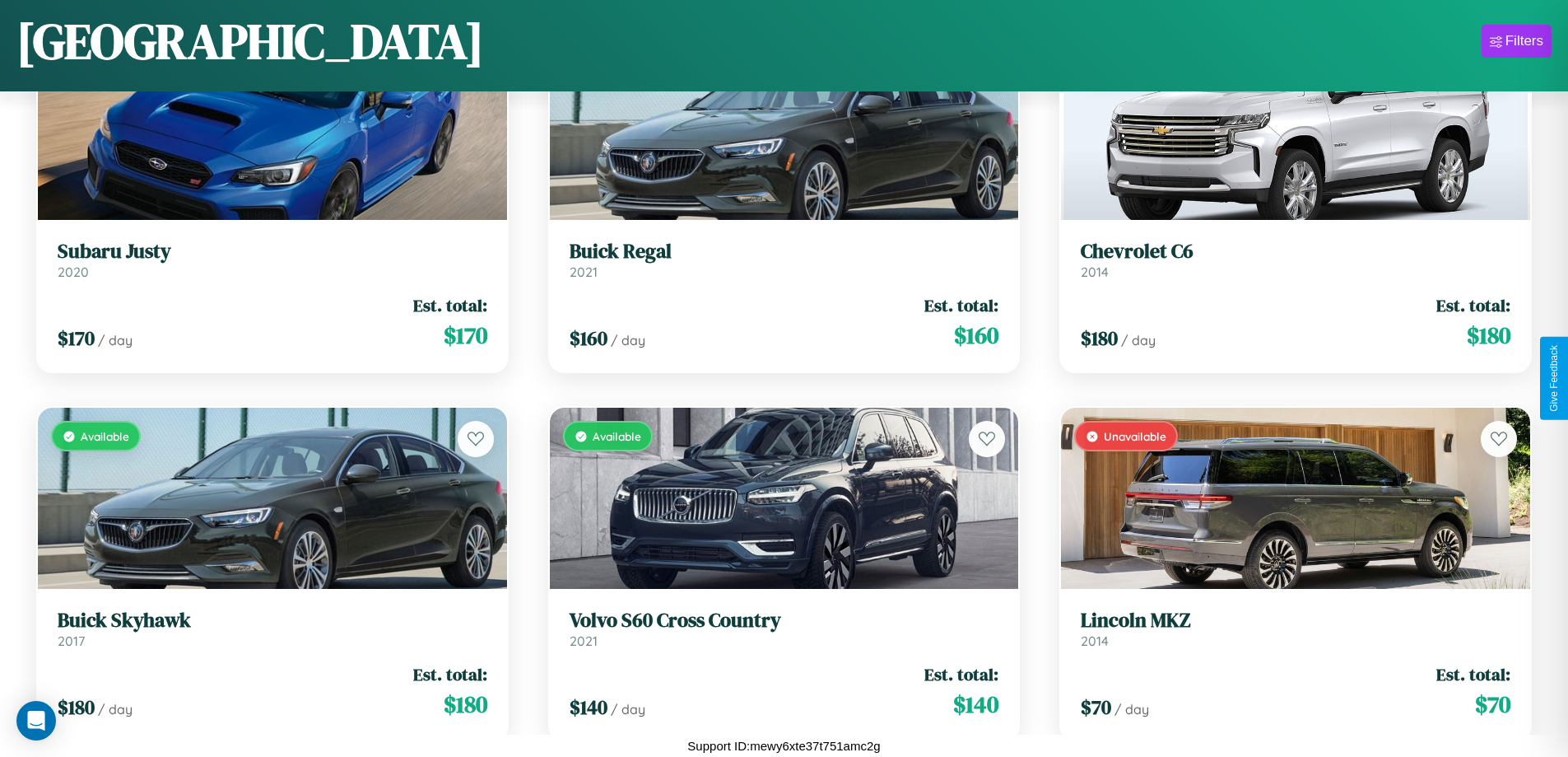
scroll to position [2814, 0]
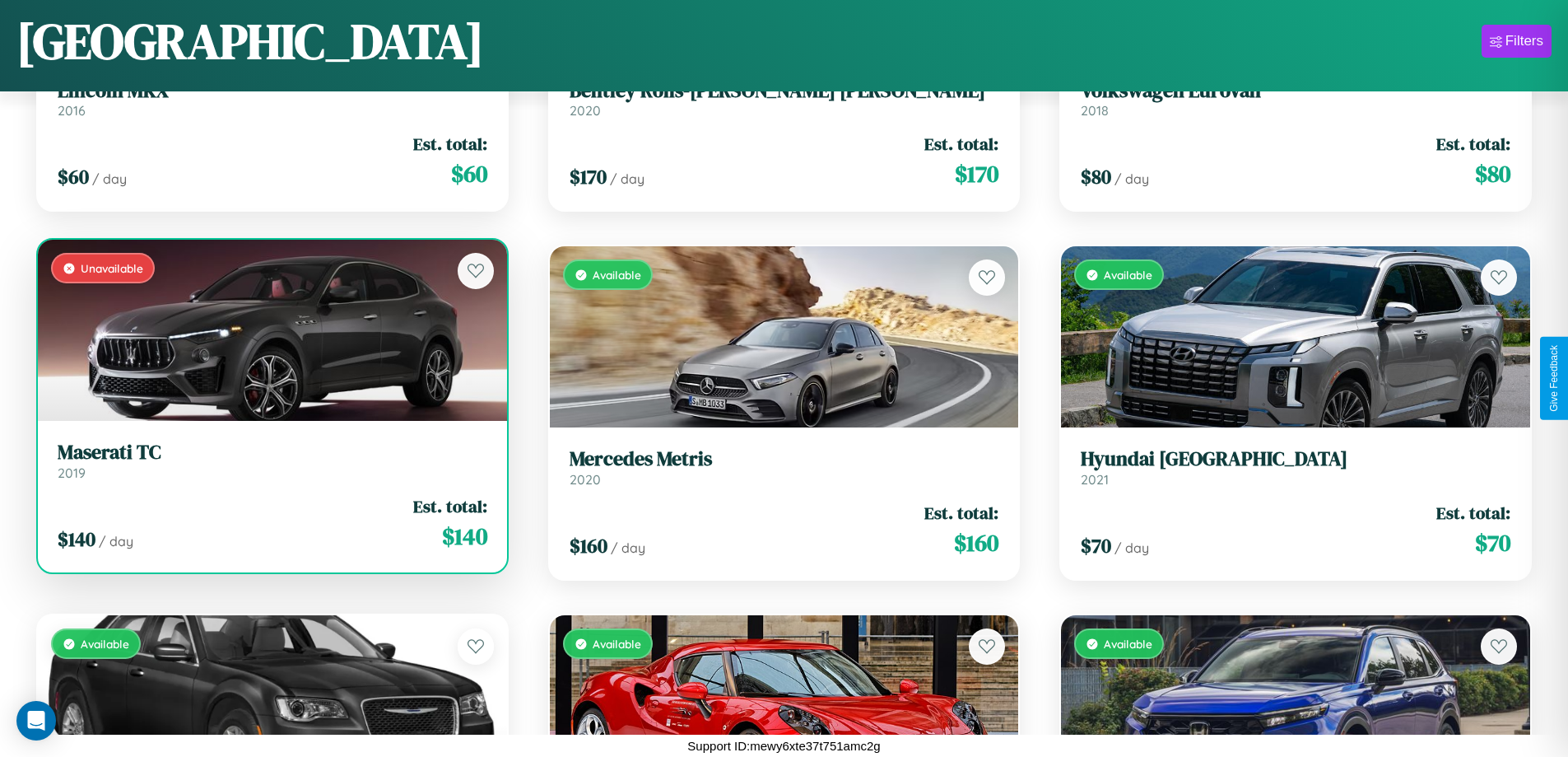
click at [270, 467] on link "Maserati TC 2019" at bounding box center [273, 461] width 430 height 41
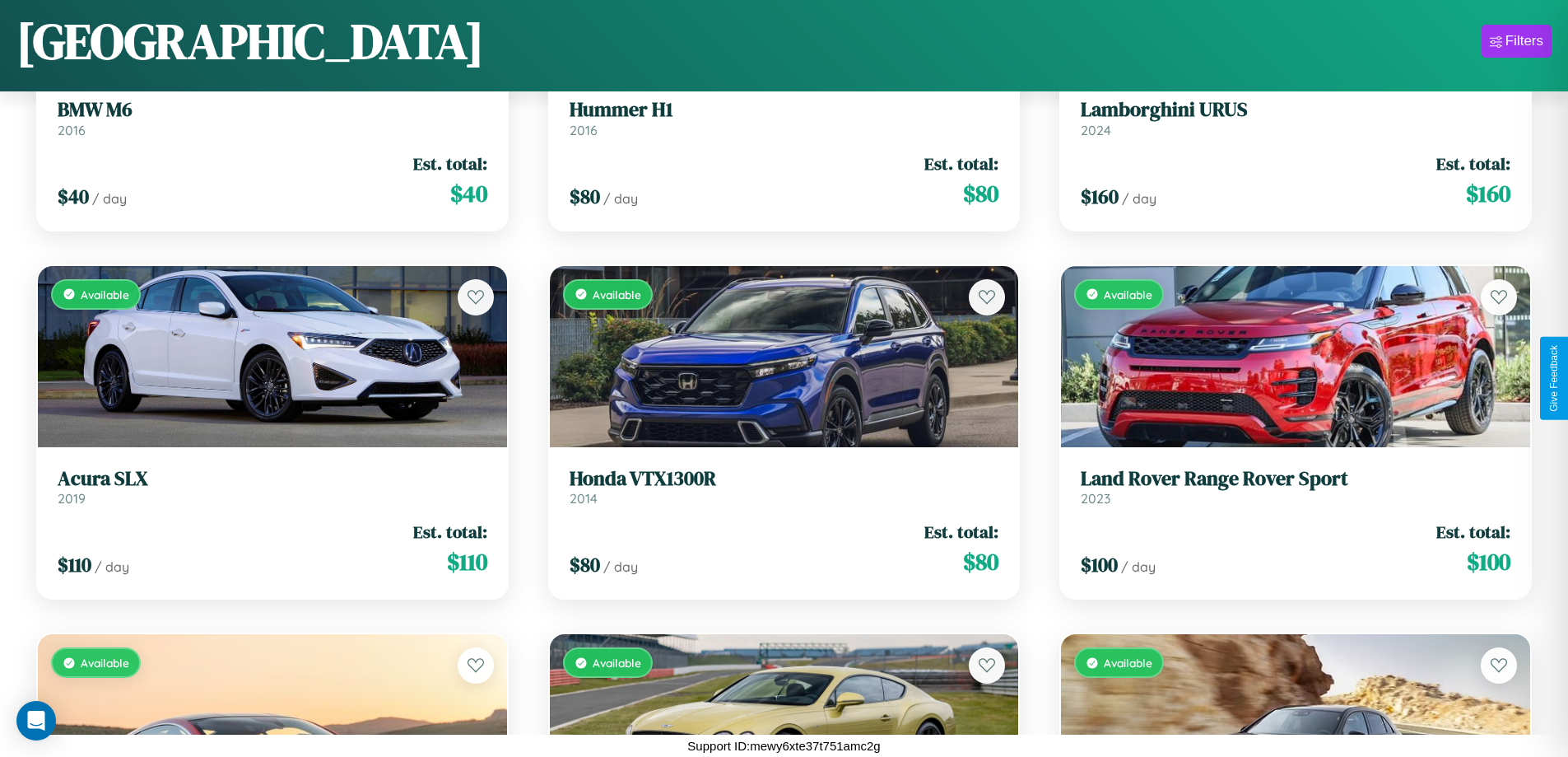
scroll to position [20517, 0]
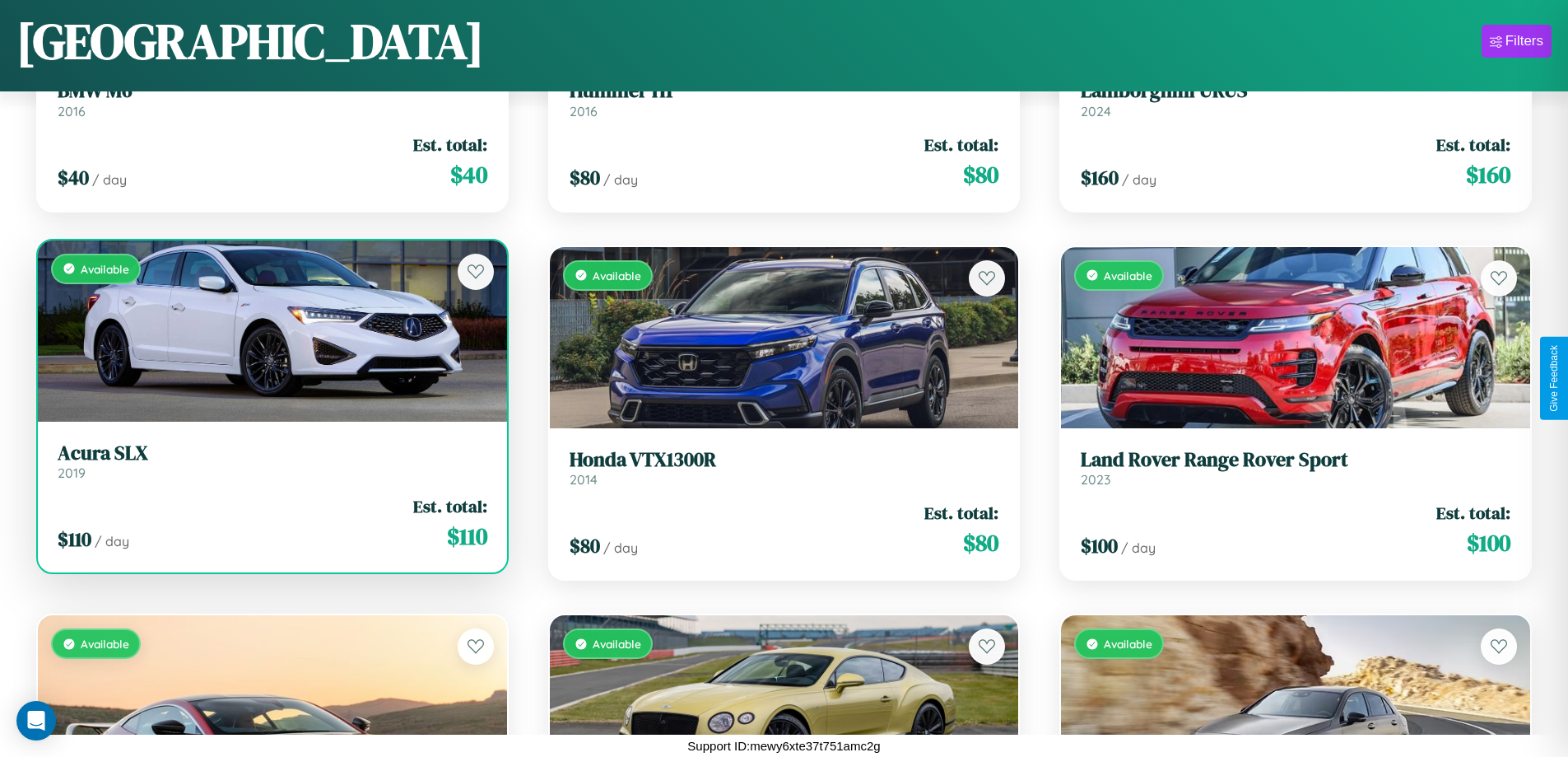
click at [270, 468] on link "Acura SLX 2019" at bounding box center [273, 462] width 430 height 41
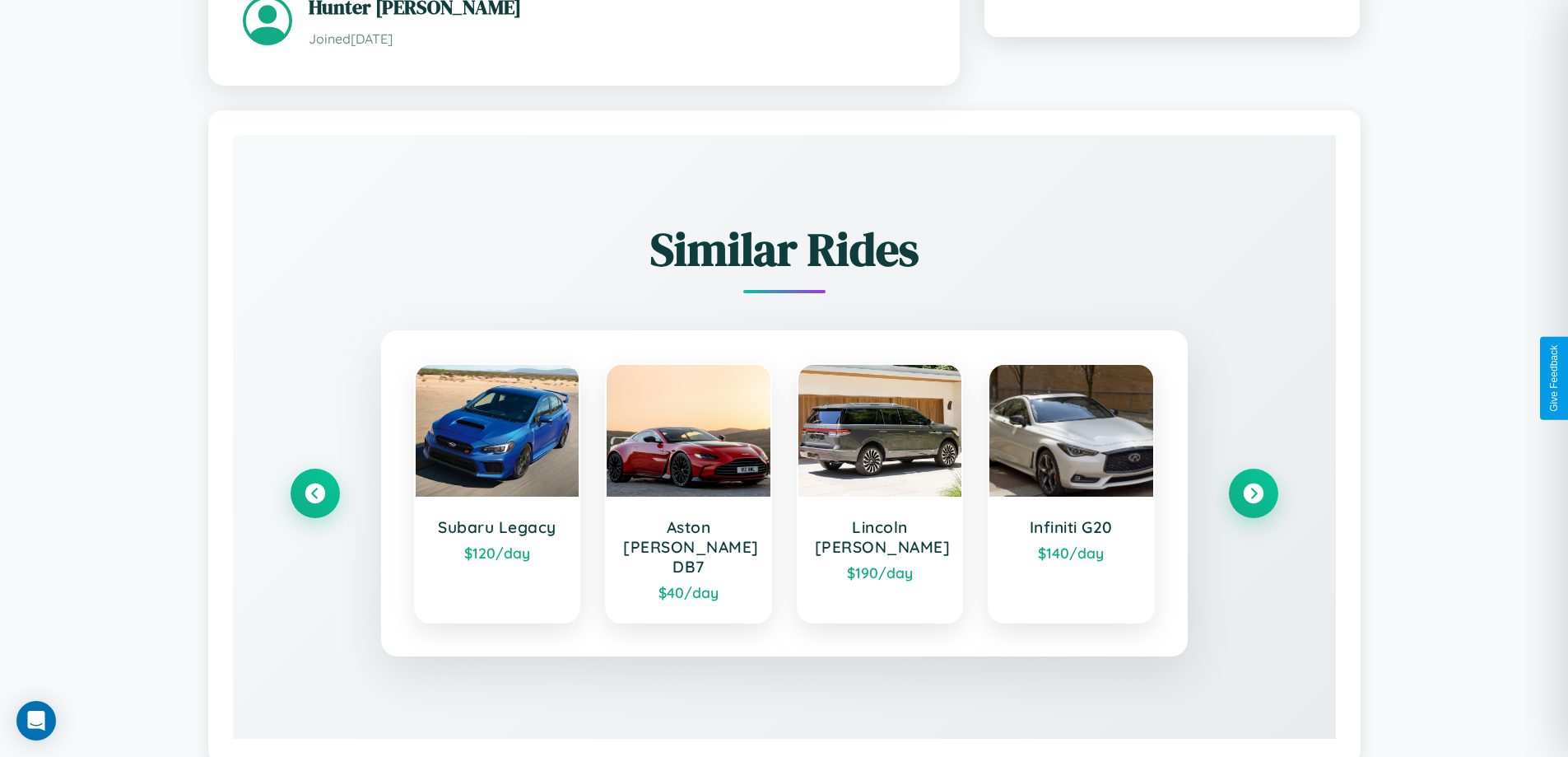
scroll to position [1017, 0]
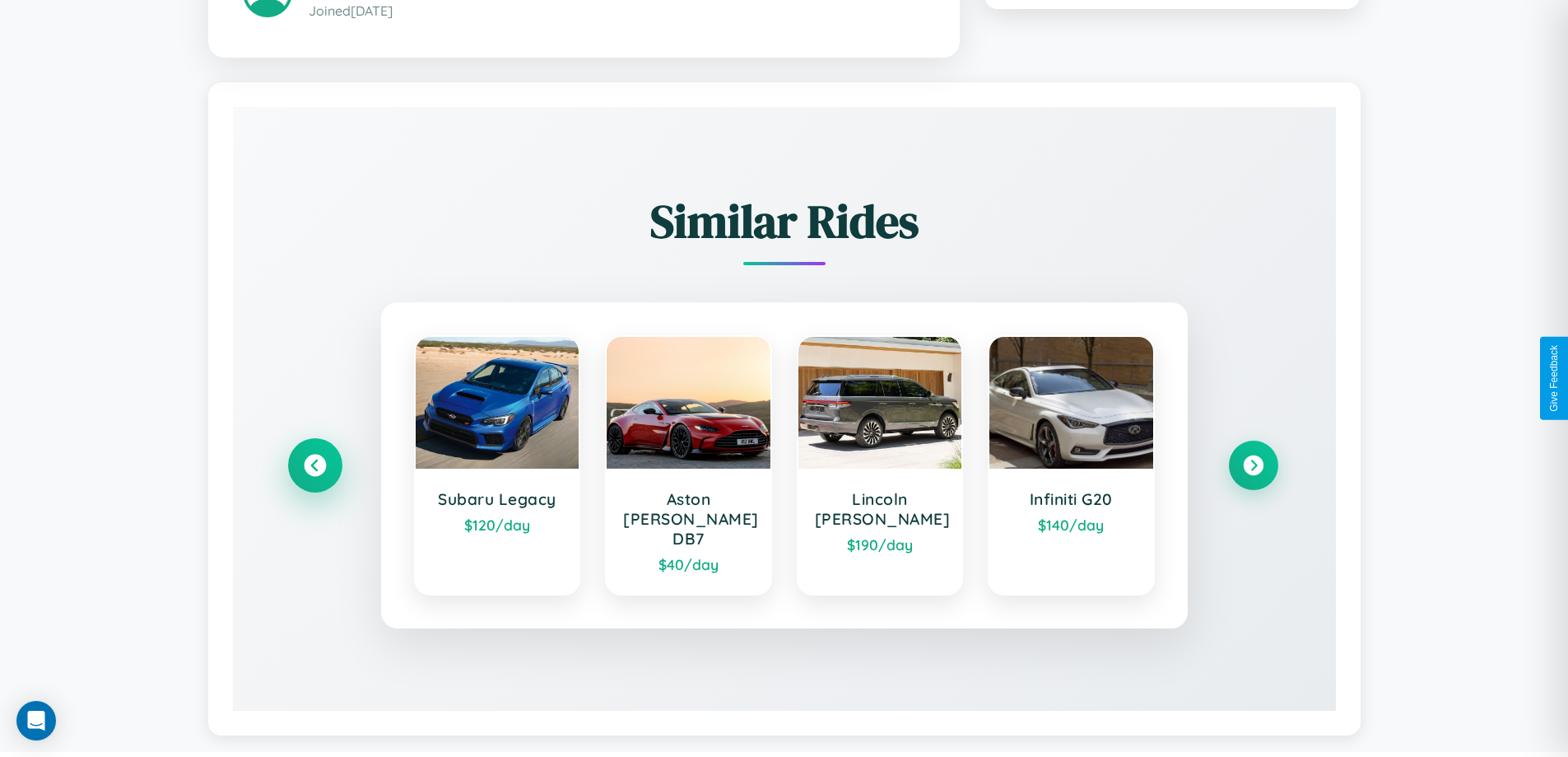
click at [314, 457] on icon at bounding box center [315, 465] width 23 height 23
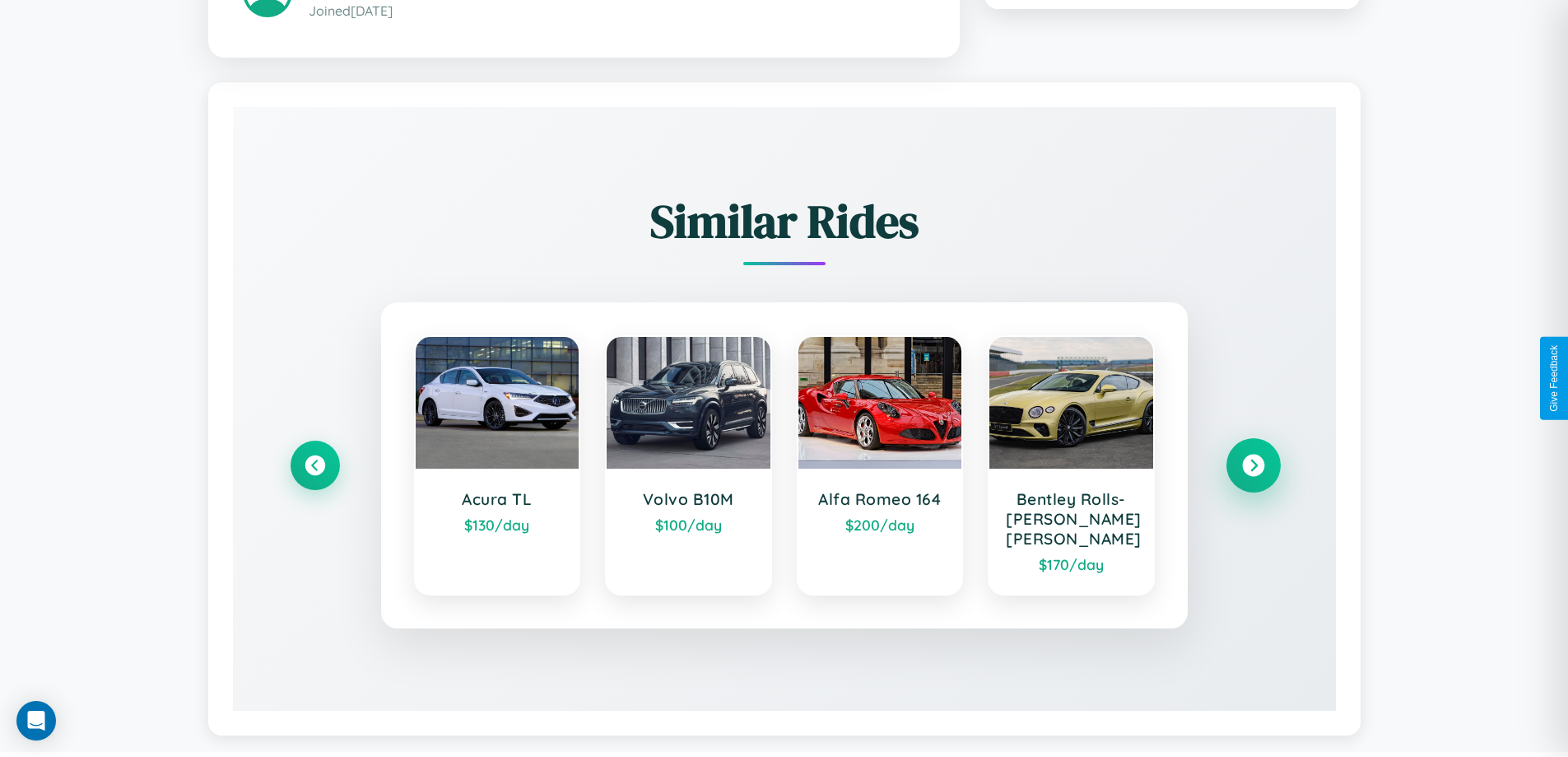
click at [1253, 467] on icon at bounding box center [1254, 465] width 23 height 23
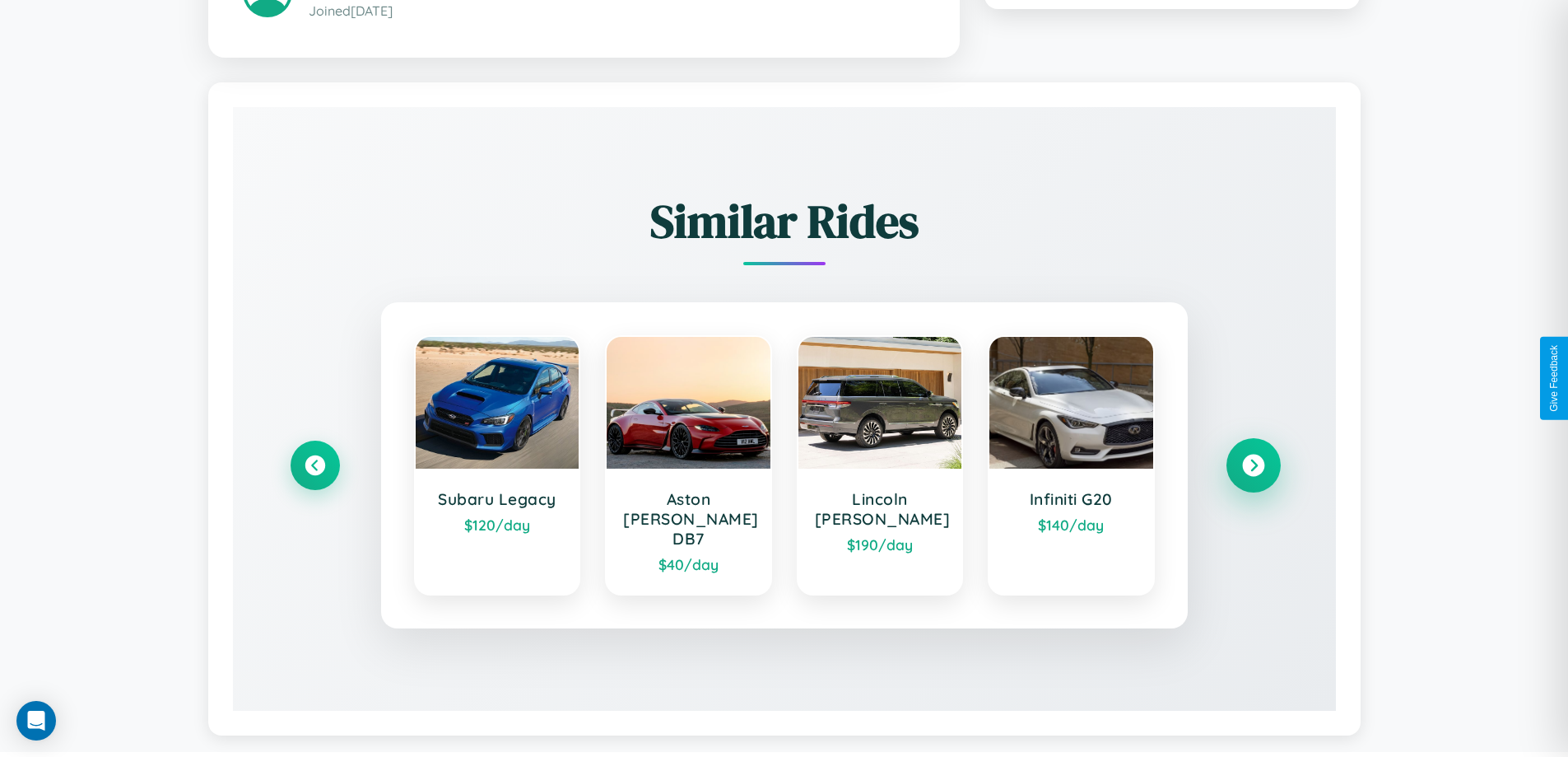
click at [1253, 457] on icon at bounding box center [1254, 465] width 23 height 23
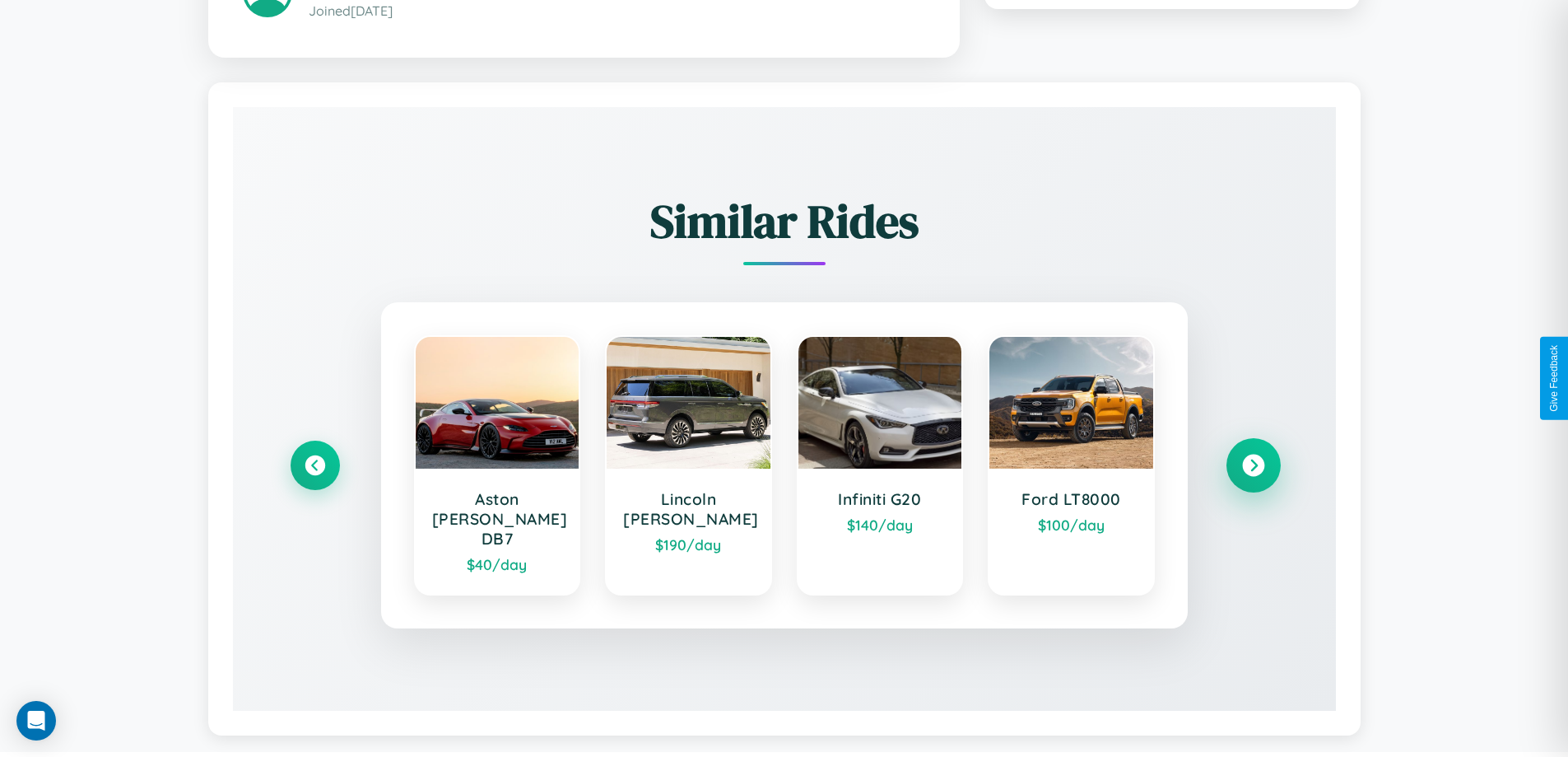
click at [1253, 457] on icon at bounding box center [1254, 465] width 23 height 23
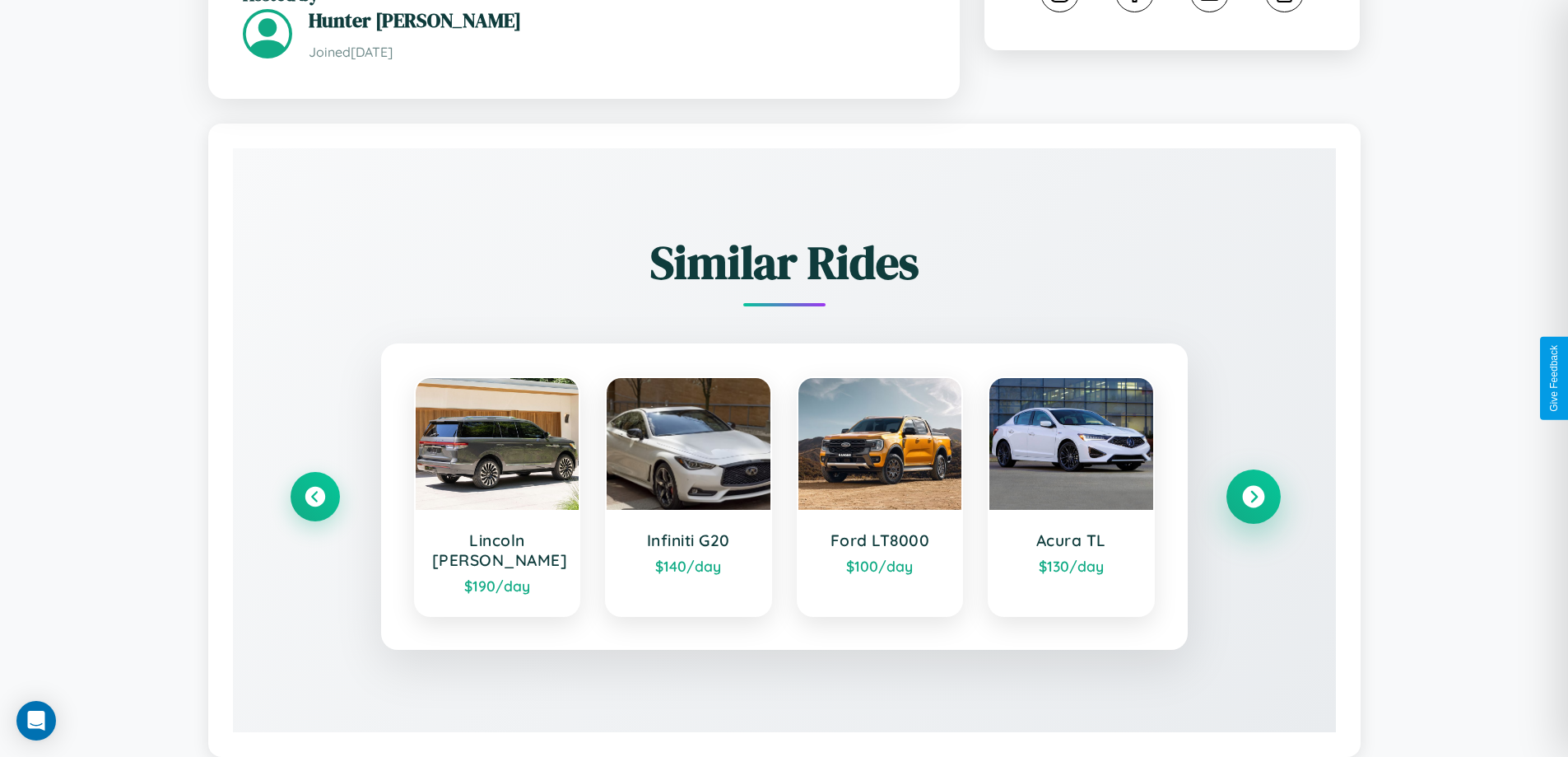
scroll to position [229, 0]
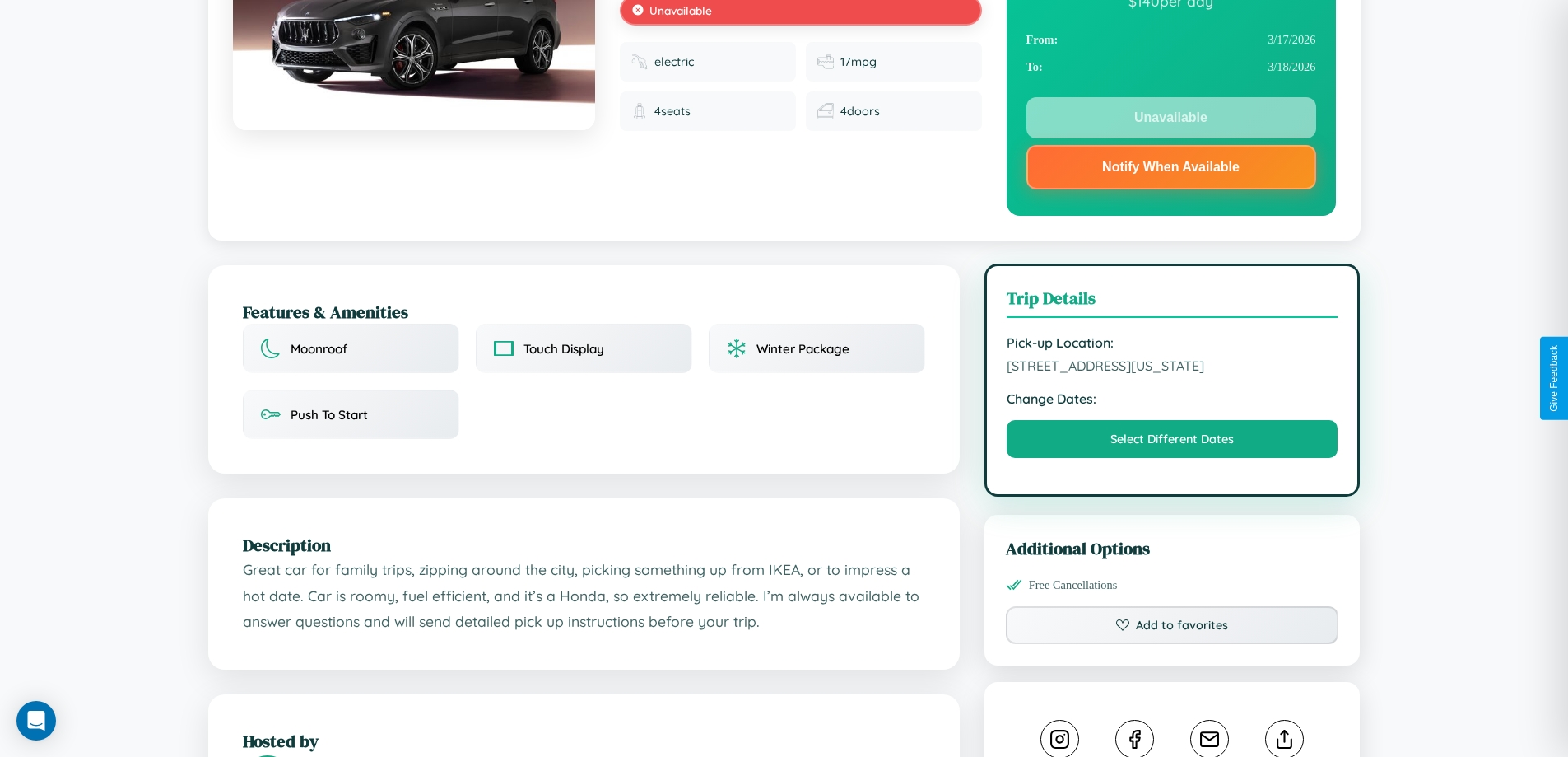
click at [1173, 374] on span "5984 Washington Street Melbourne Victoria 70929 Australia" at bounding box center [1173, 365] width 332 height 16
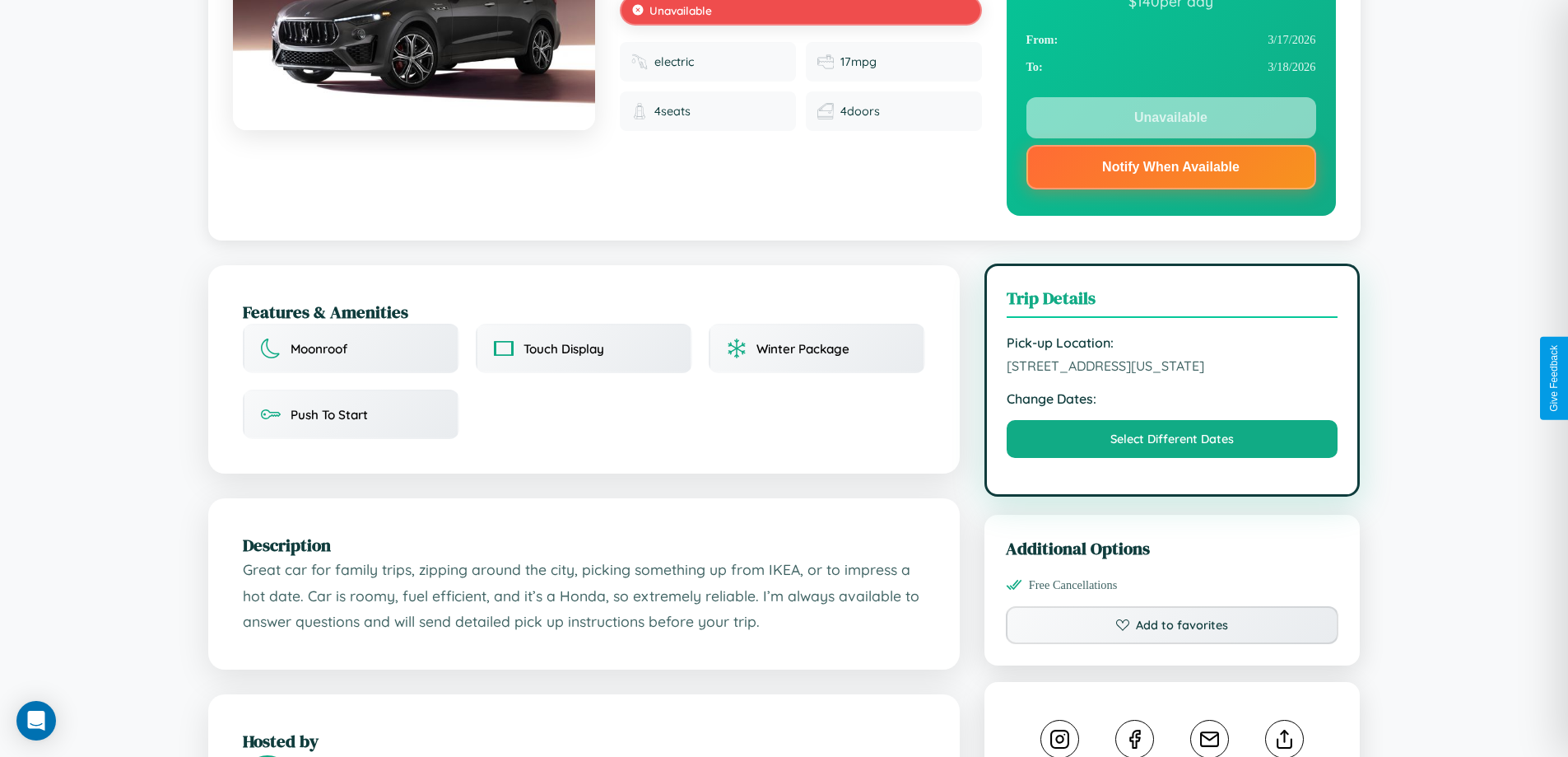
click at [1173, 374] on span "5984 Washington Street Melbourne Victoria 70929 Australia" at bounding box center [1173, 365] width 332 height 16
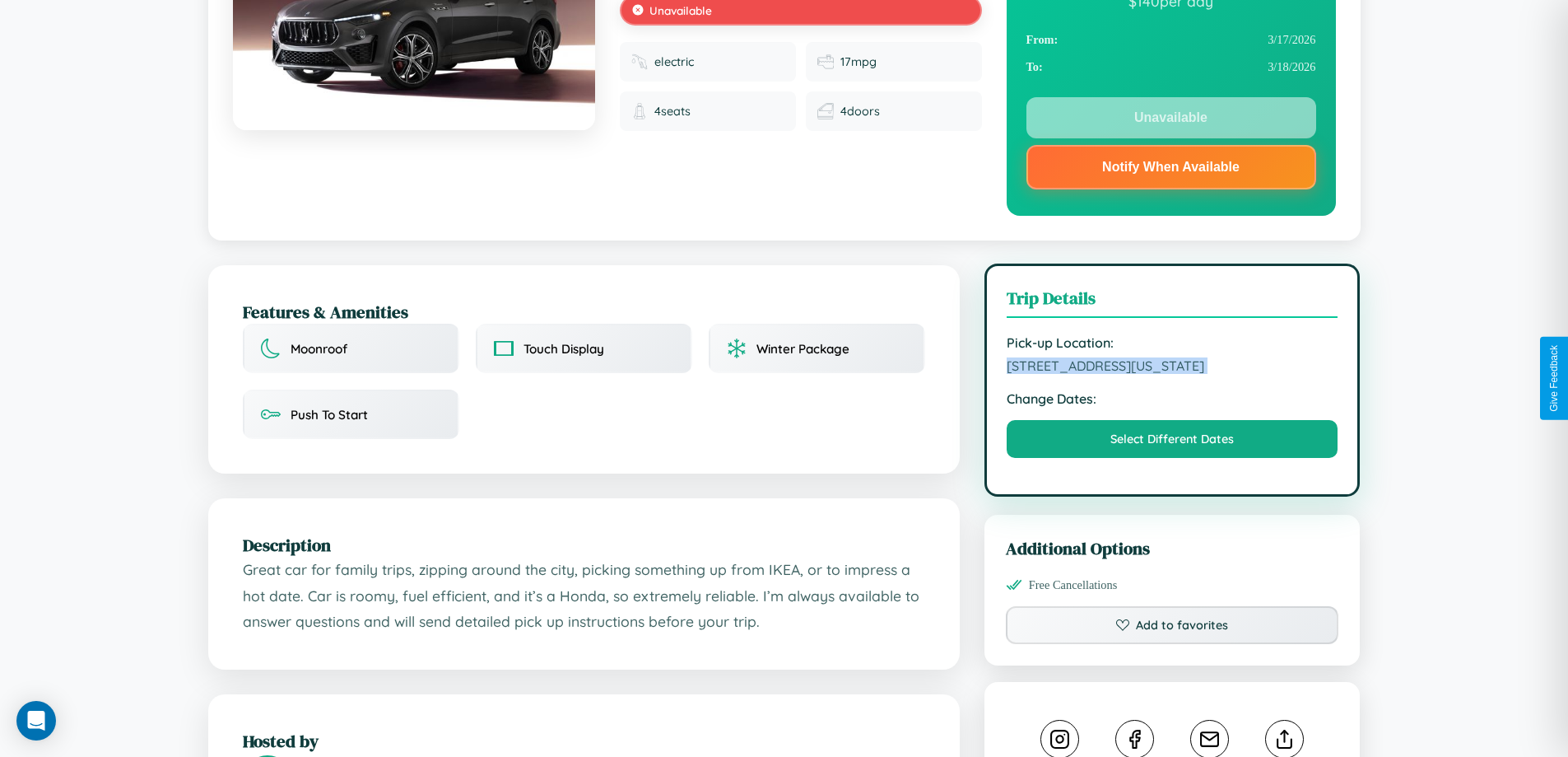
click at [1173, 374] on span "5984 Washington Street Melbourne Victoria 70929 Australia" at bounding box center [1173, 365] width 332 height 16
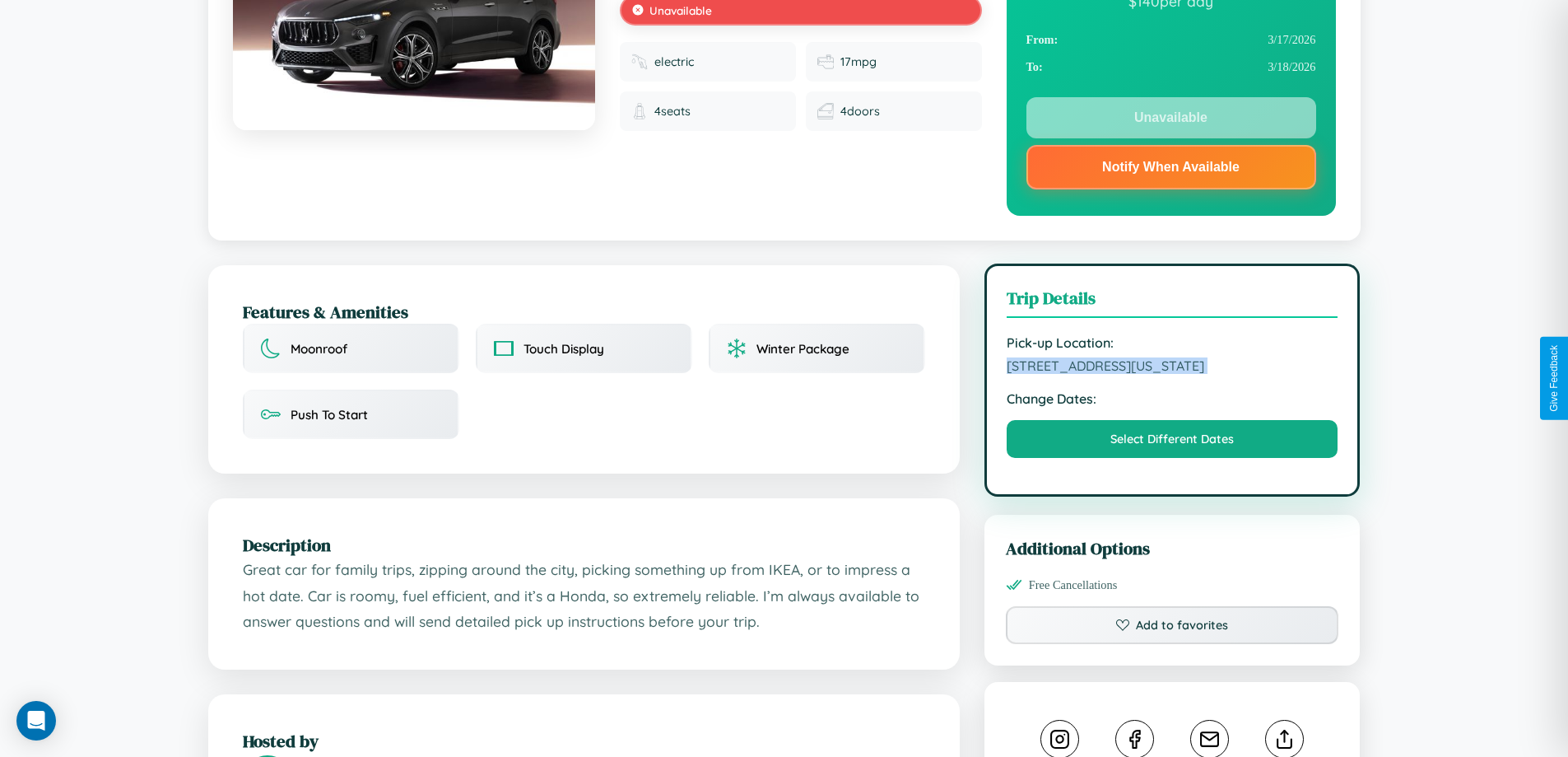
click at [1173, 374] on span "5984 Washington Street Melbourne Victoria 70929 Australia" at bounding box center [1173, 365] width 332 height 16
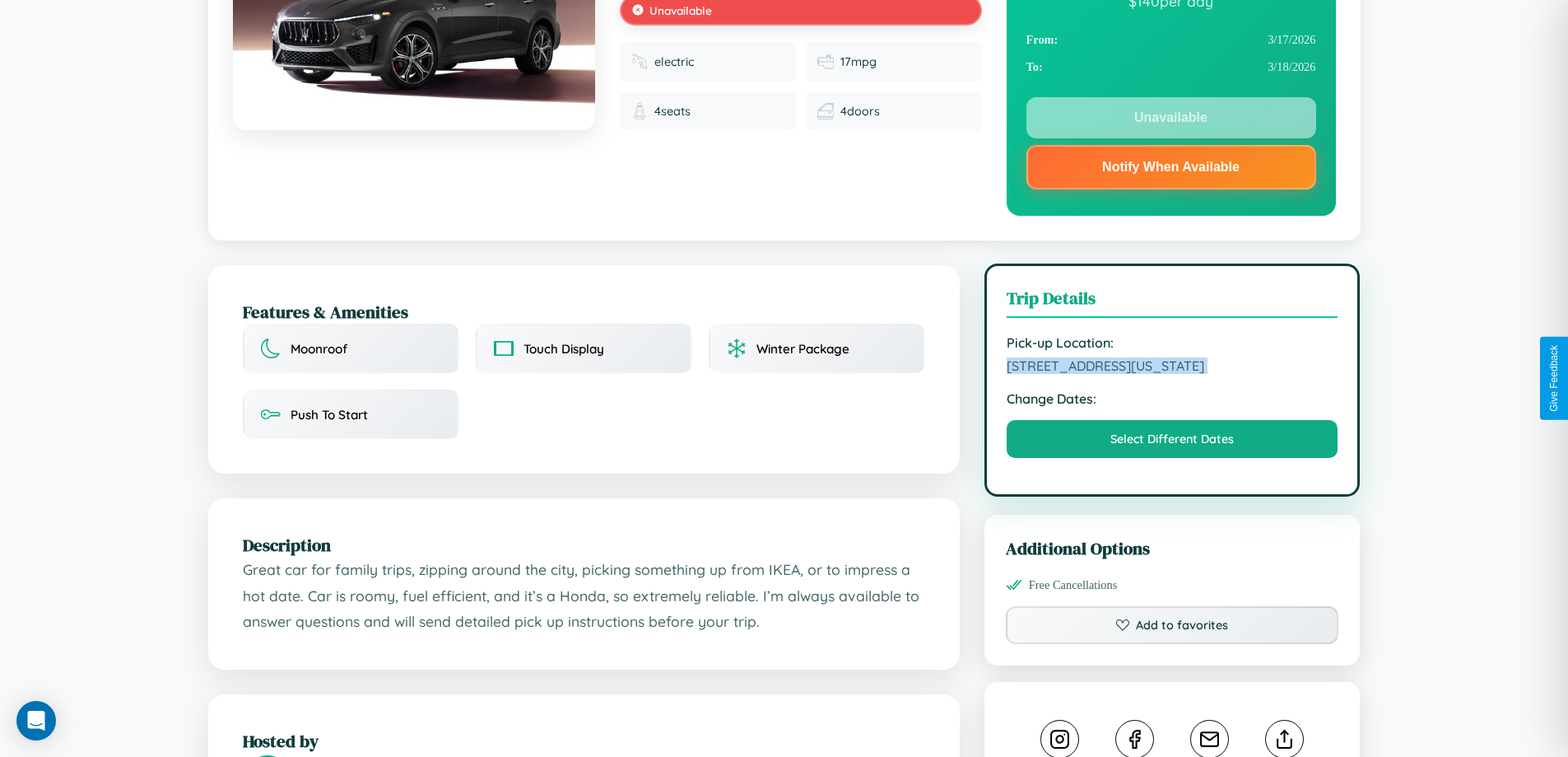
click at [1173, 374] on span "5984 Washington Street Melbourne Victoria 70929 Australia" at bounding box center [1173, 365] width 332 height 16
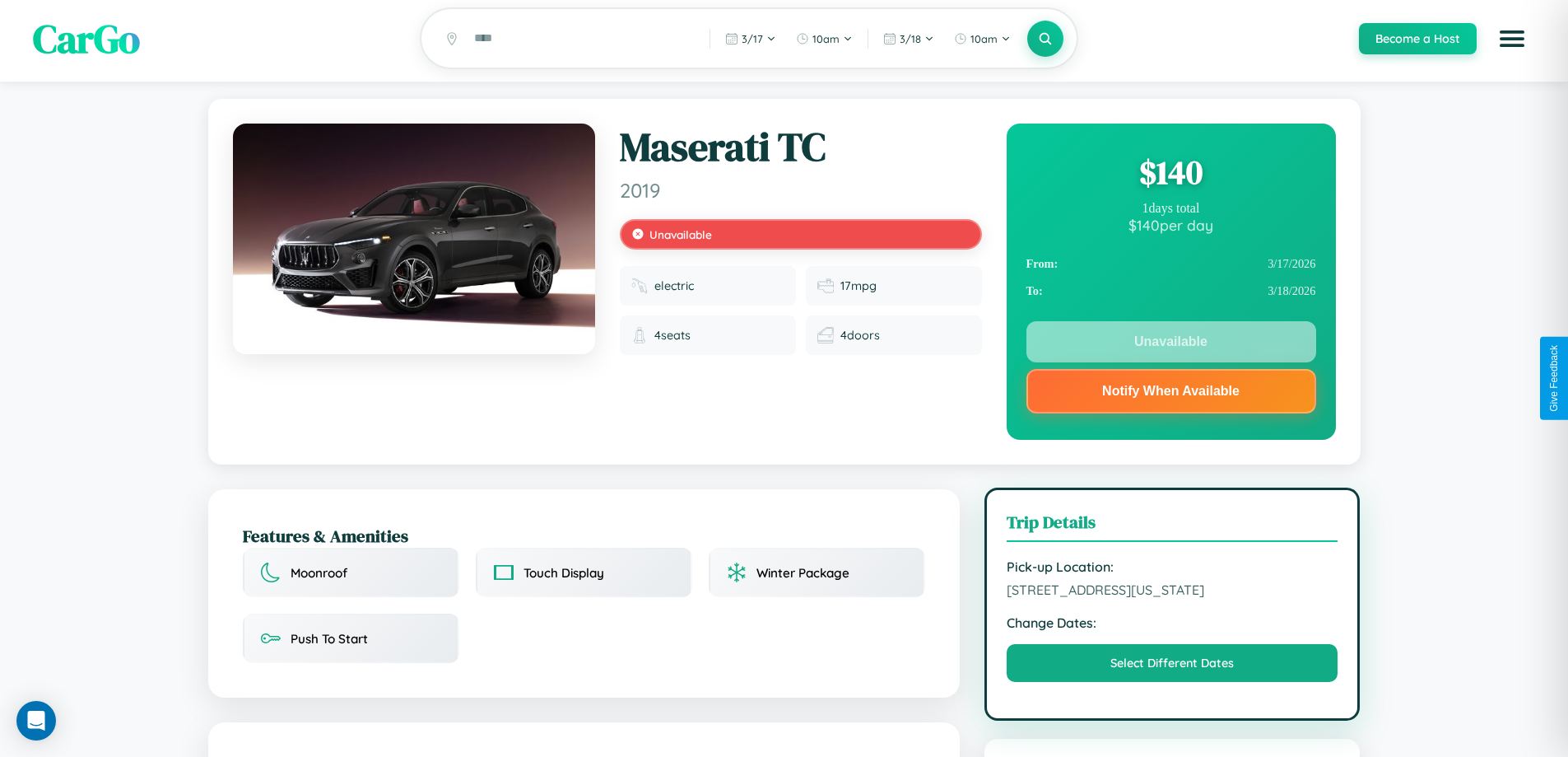
scroll to position [0, 0]
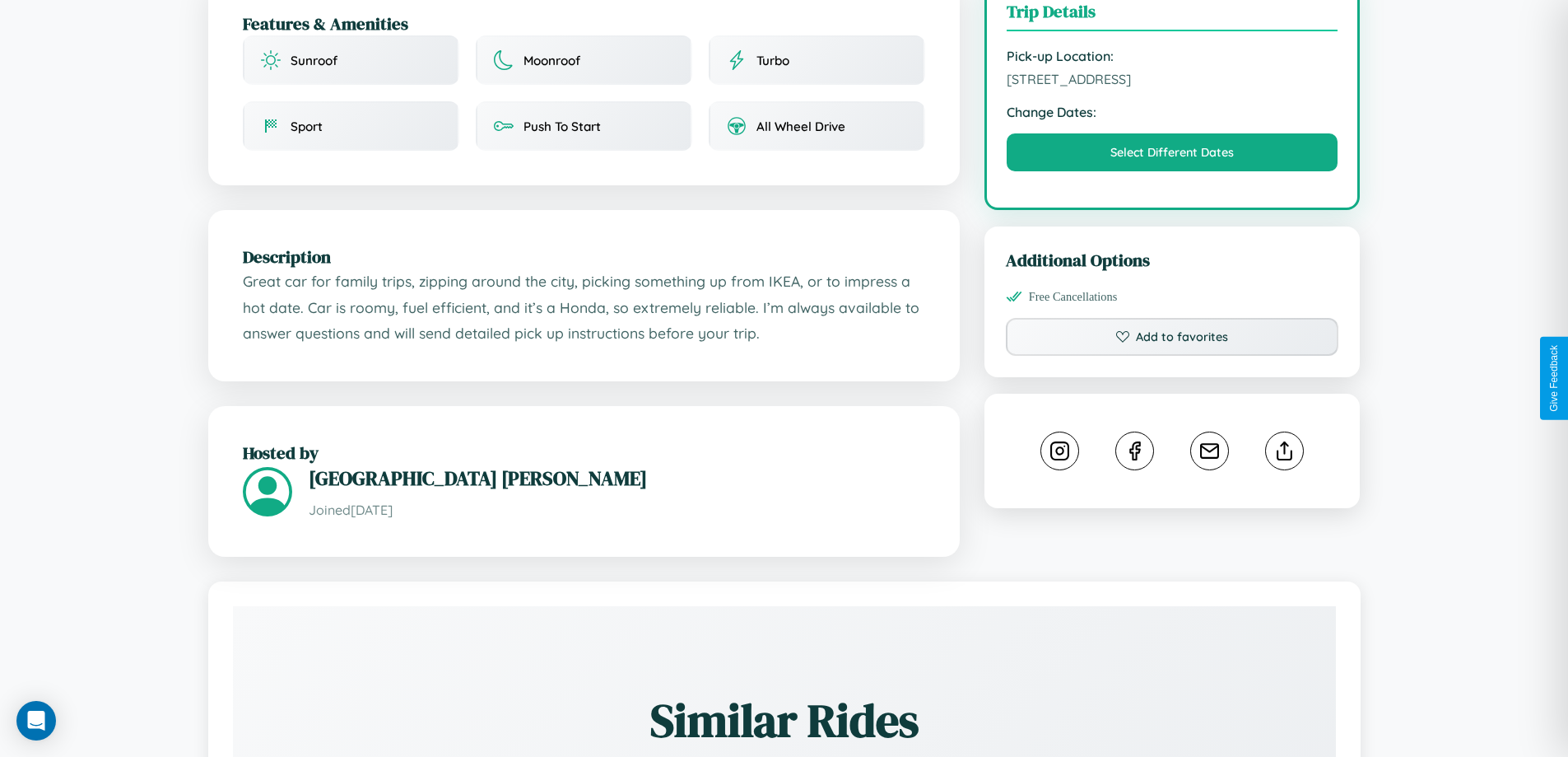
scroll to position [541, 0]
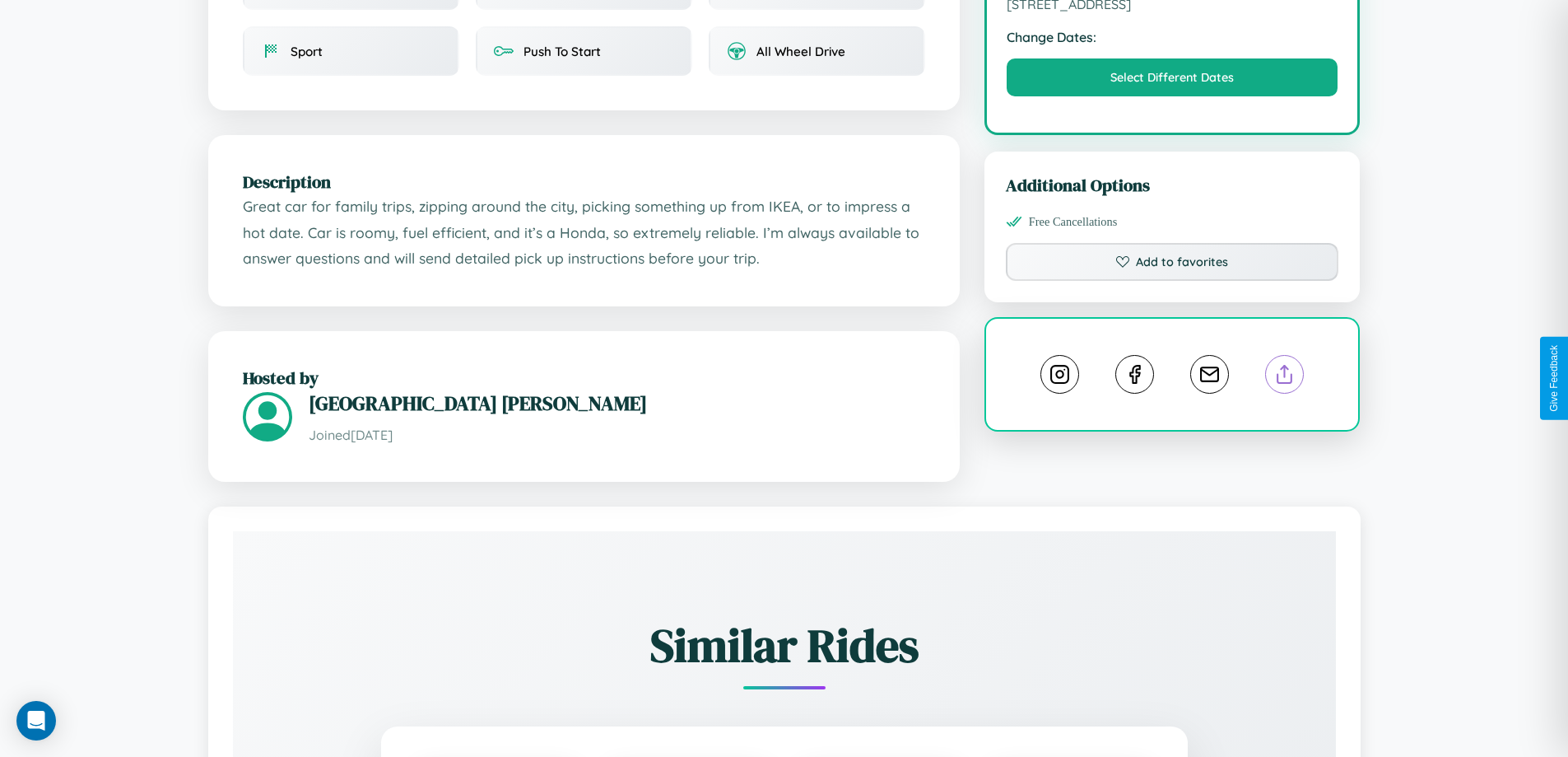
click at [1285, 377] on line at bounding box center [1285, 371] width 0 height 11
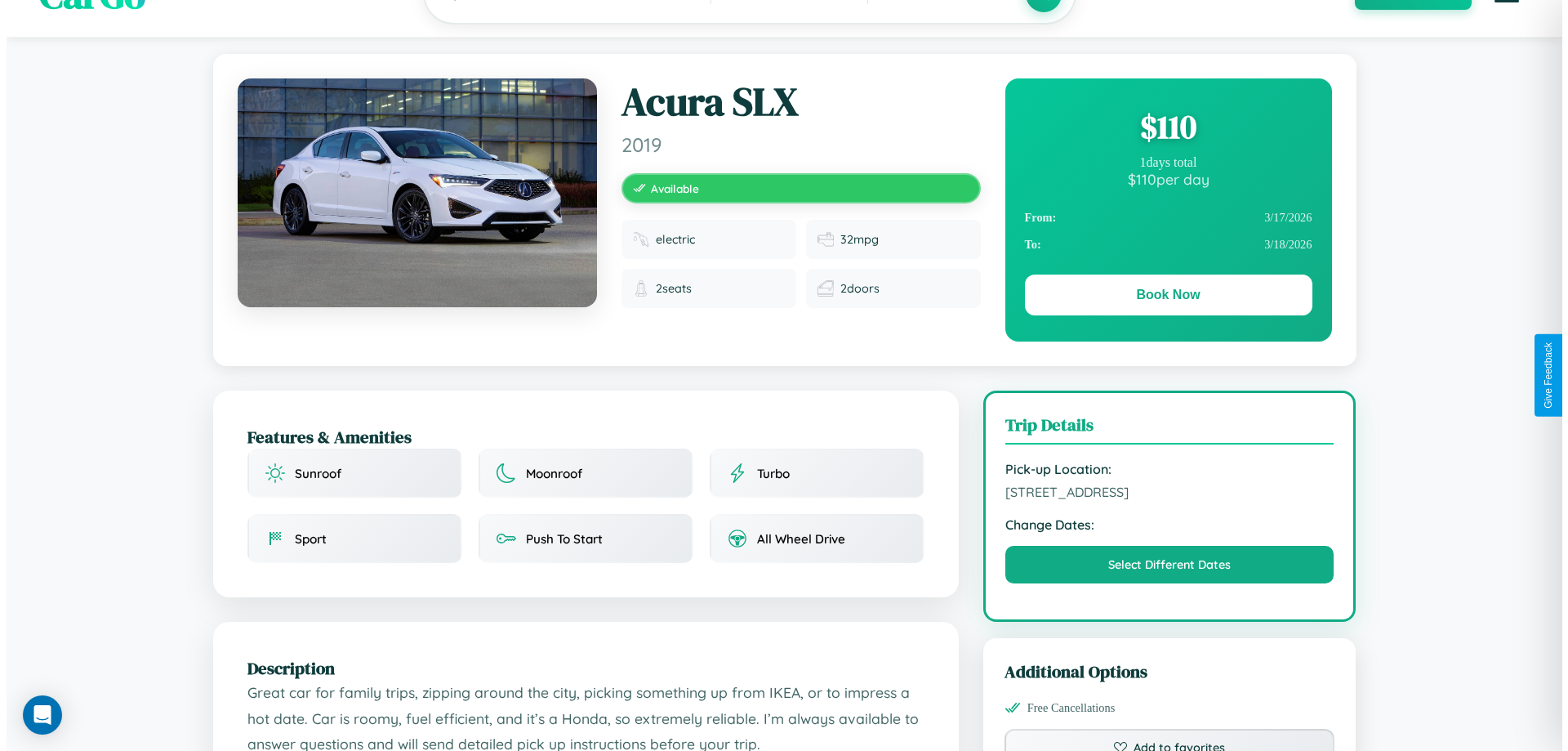
scroll to position [0, 0]
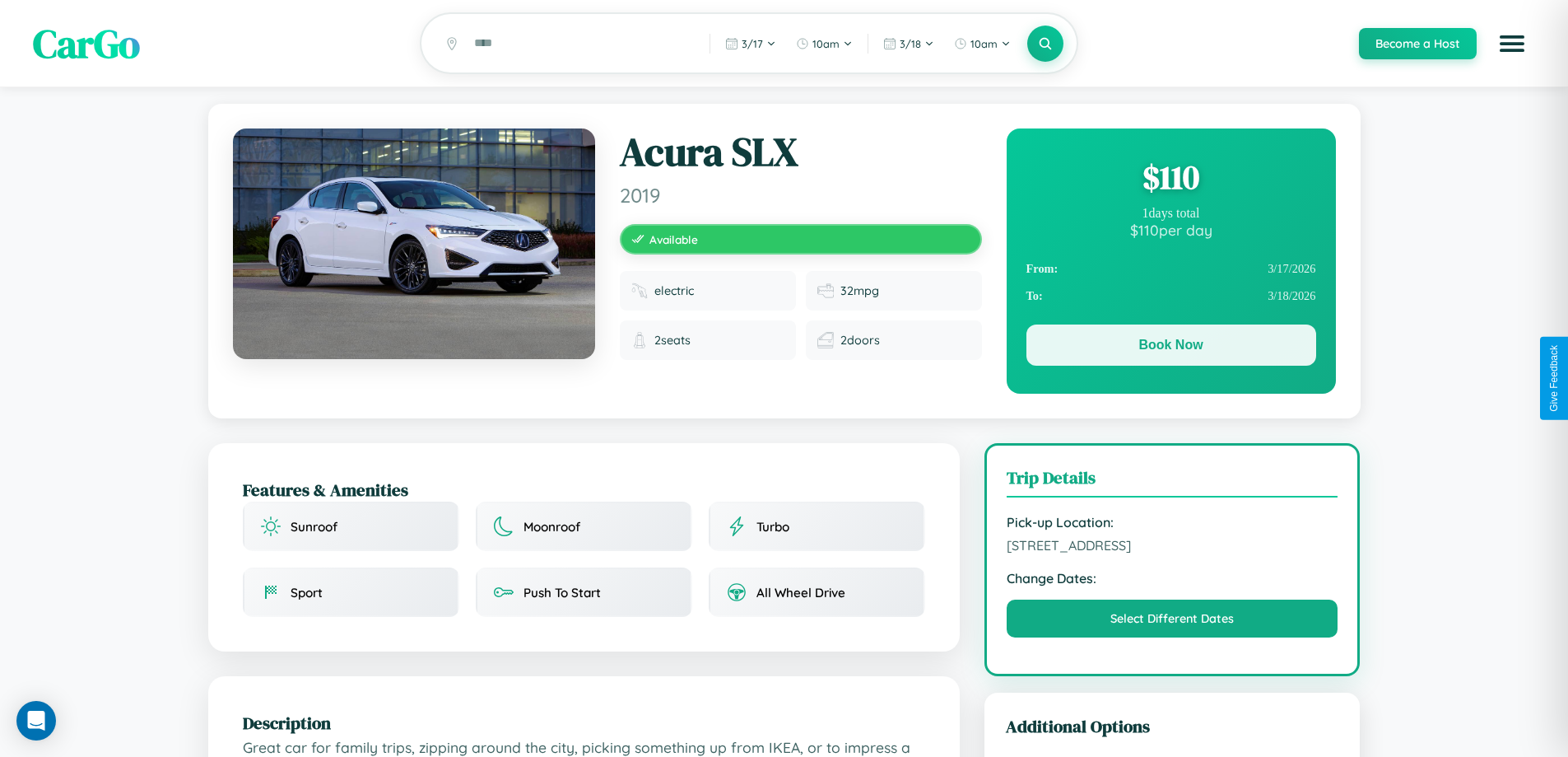
click at [1171, 347] on button "Book Now" at bounding box center [1171, 345] width 290 height 42
